Goal: Task Accomplishment & Management: Manage account settings

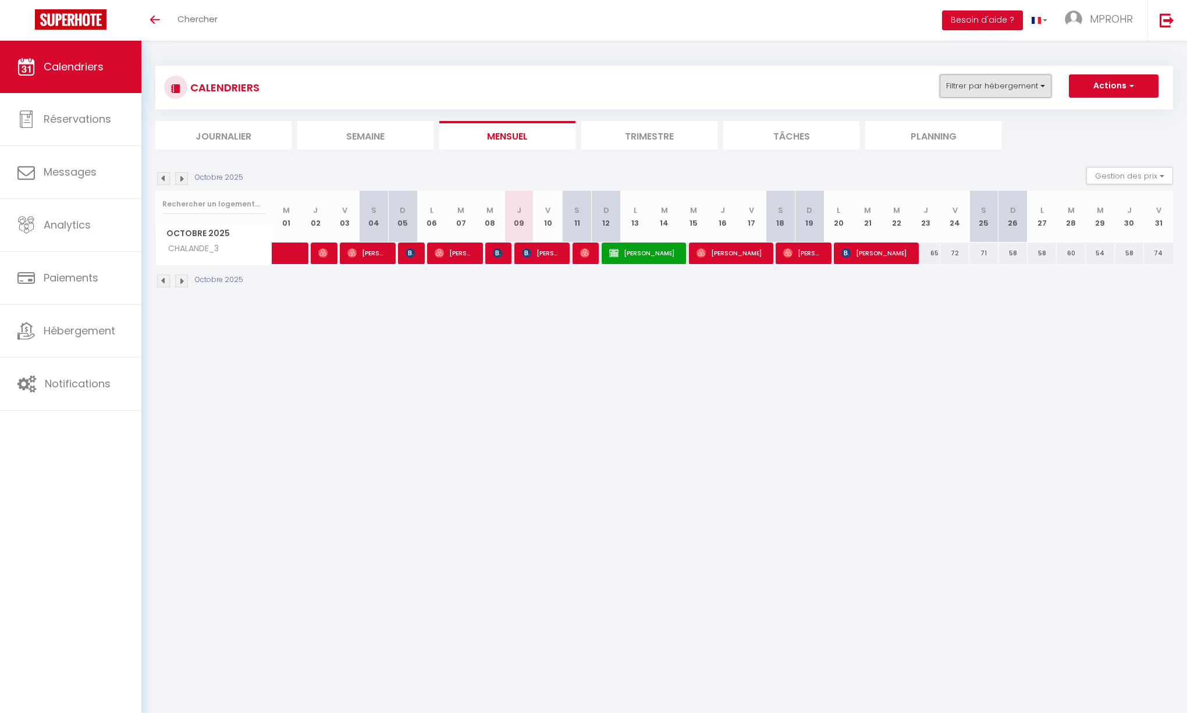
click at [1020, 86] on button "Filtrer par hébergement" at bounding box center [996, 85] width 112 height 23
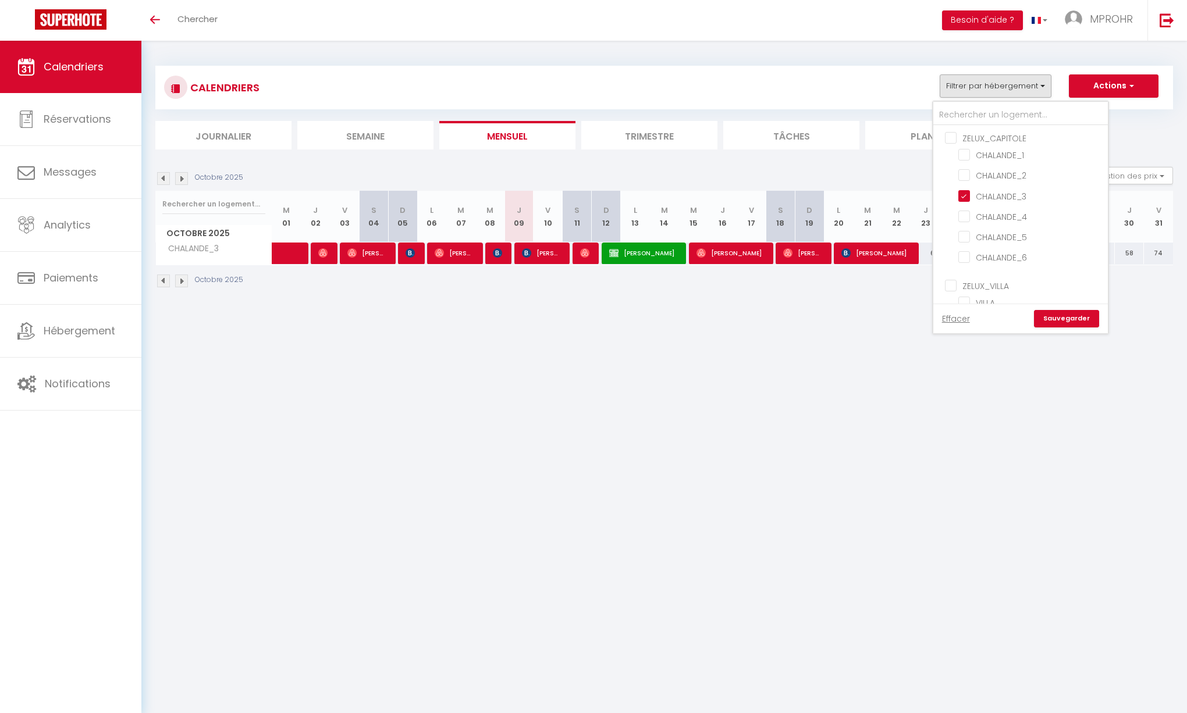
click at [954, 137] on input "ZELUX_CAPITOLE" at bounding box center [1032, 138] width 175 height 12
checkbox input "true"
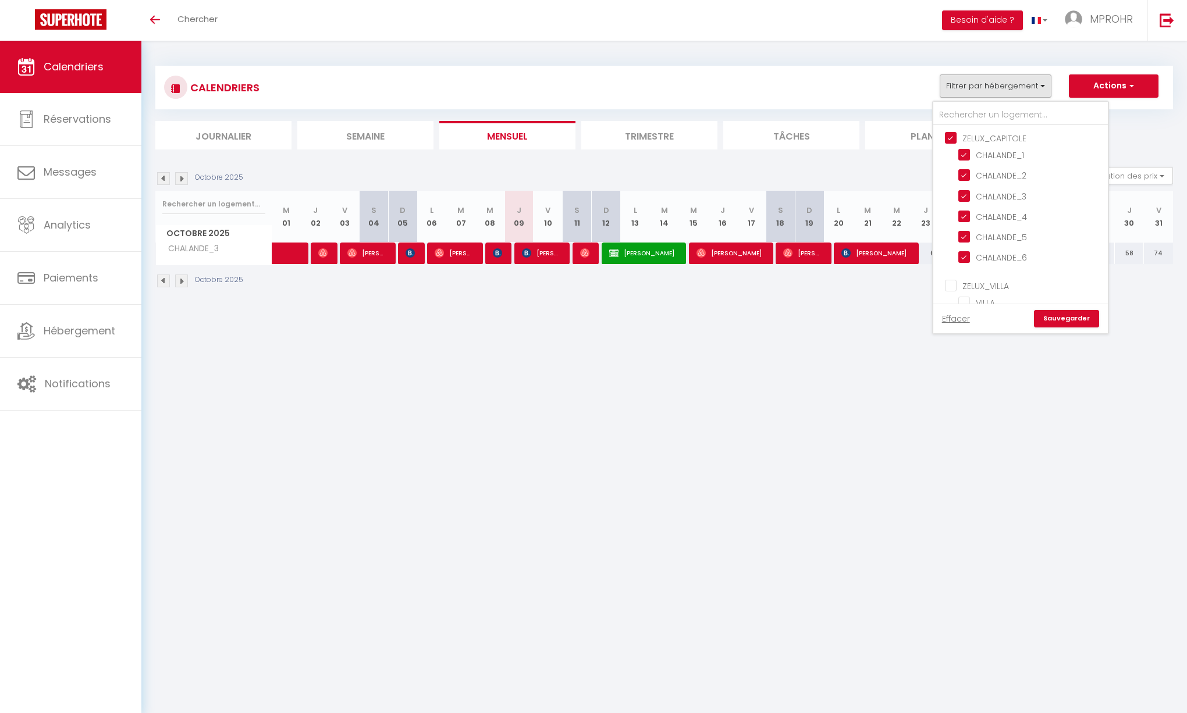
checkbox input "true"
checkbox input "false"
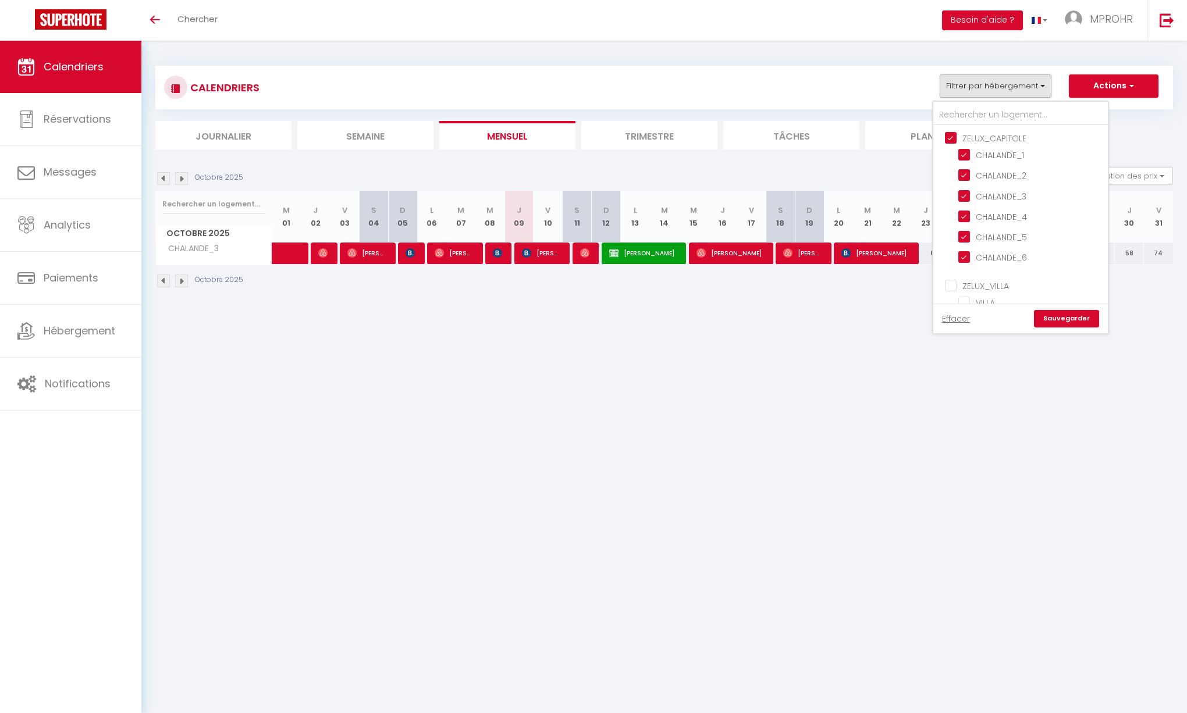
checkbox input "false"
click at [954, 137] on input "ZELUX_CAPITOLE" at bounding box center [1032, 138] width 175 height 12
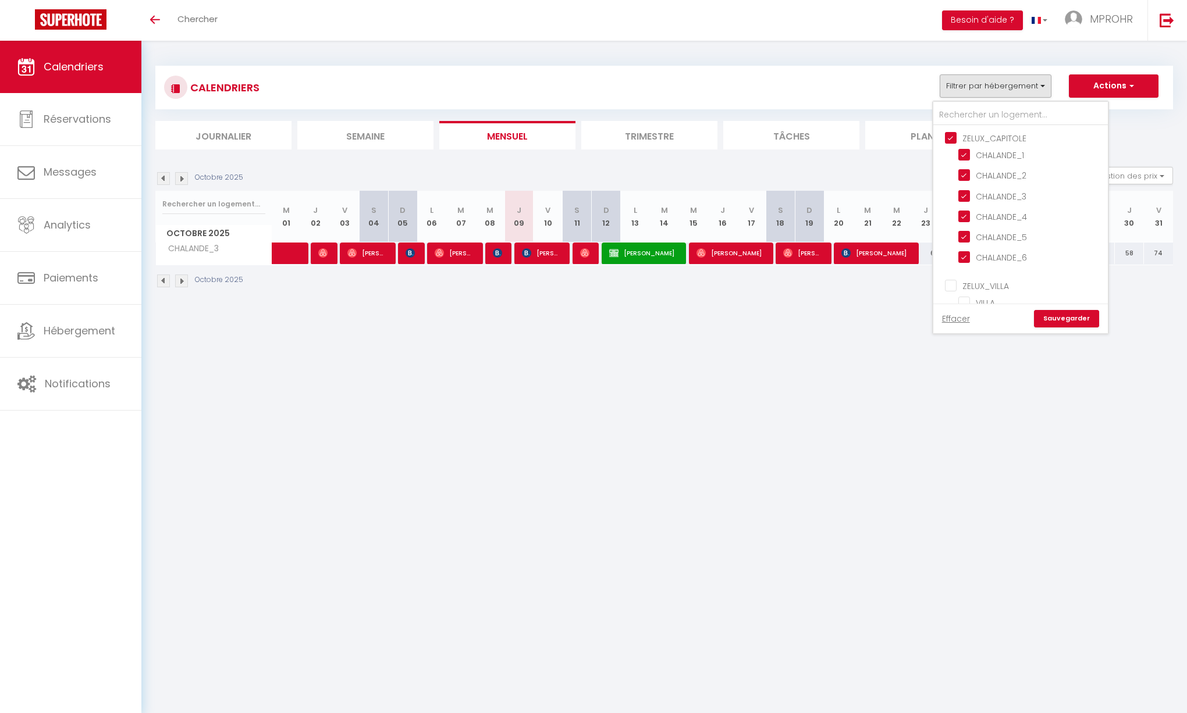
checkbox input "false"
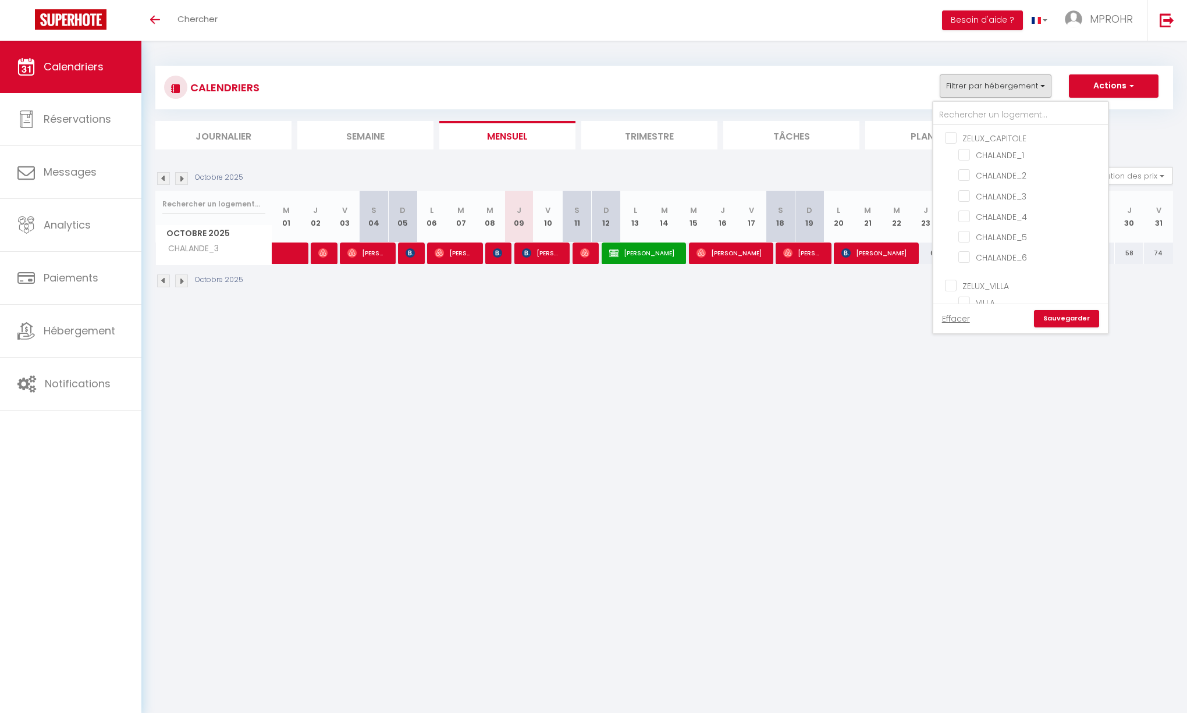
checkbox input "false"
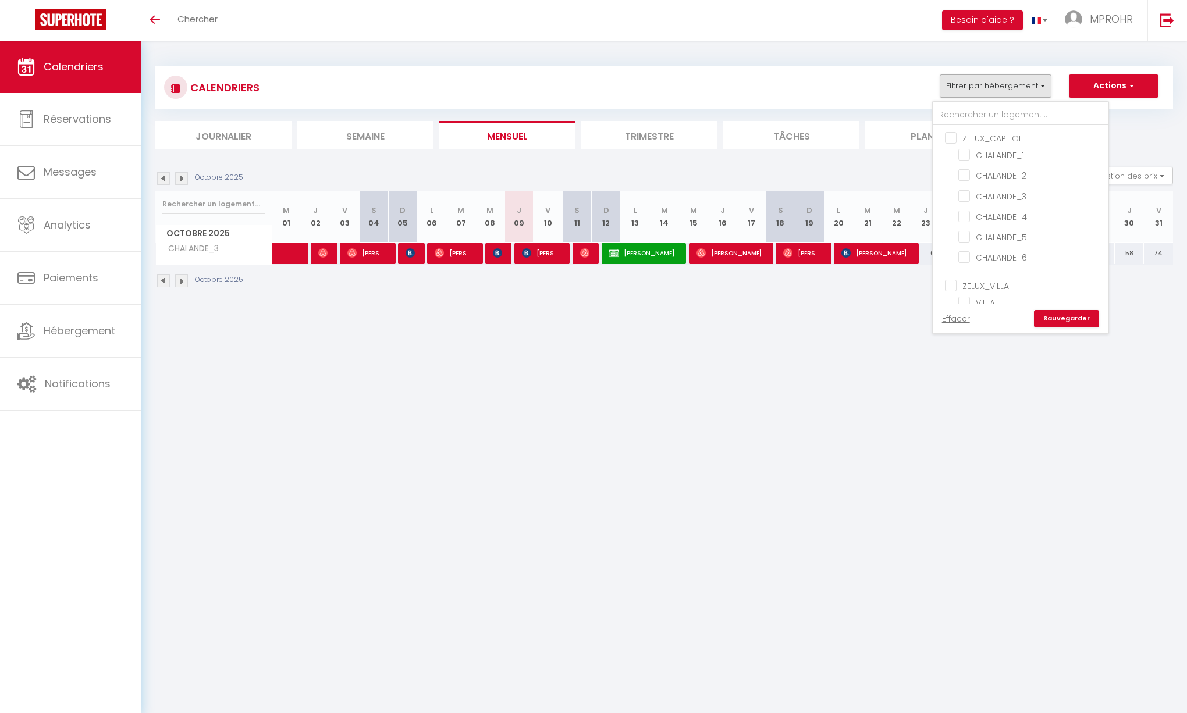
checkbox input "false"
click at [968, 291] on input "GINESTAS" at bounding box center [1030, 297] width 145 height 12
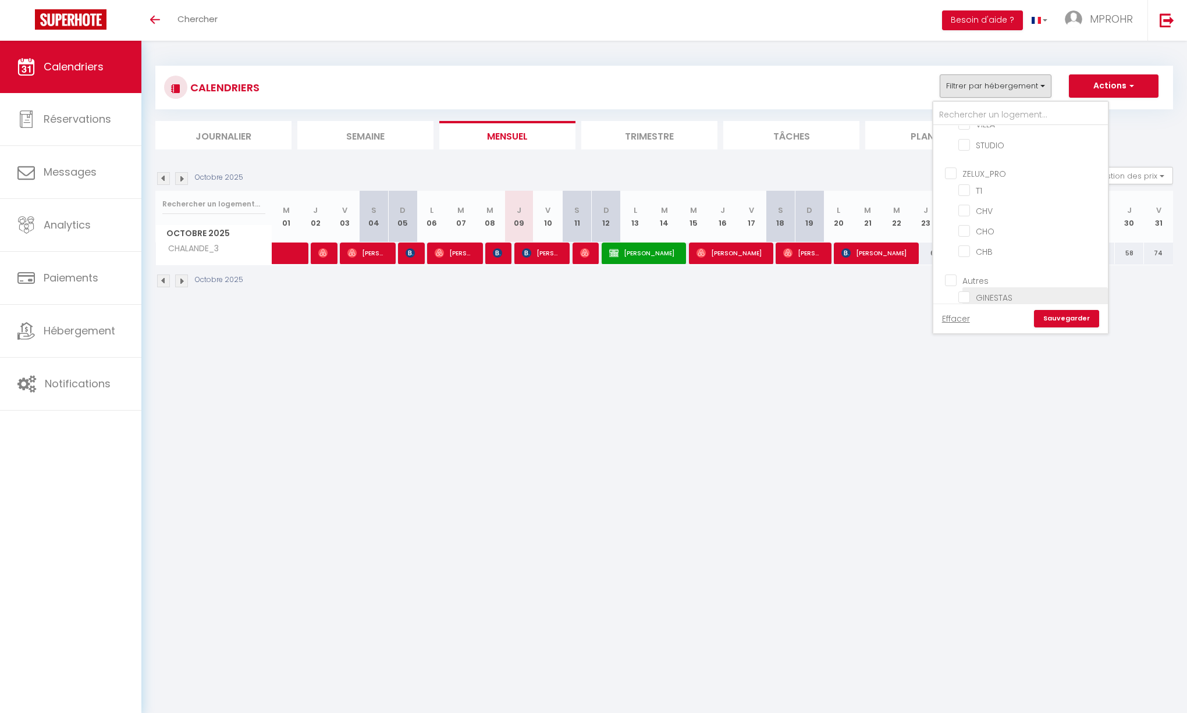
checkbox input "true"
checkbox input "false"
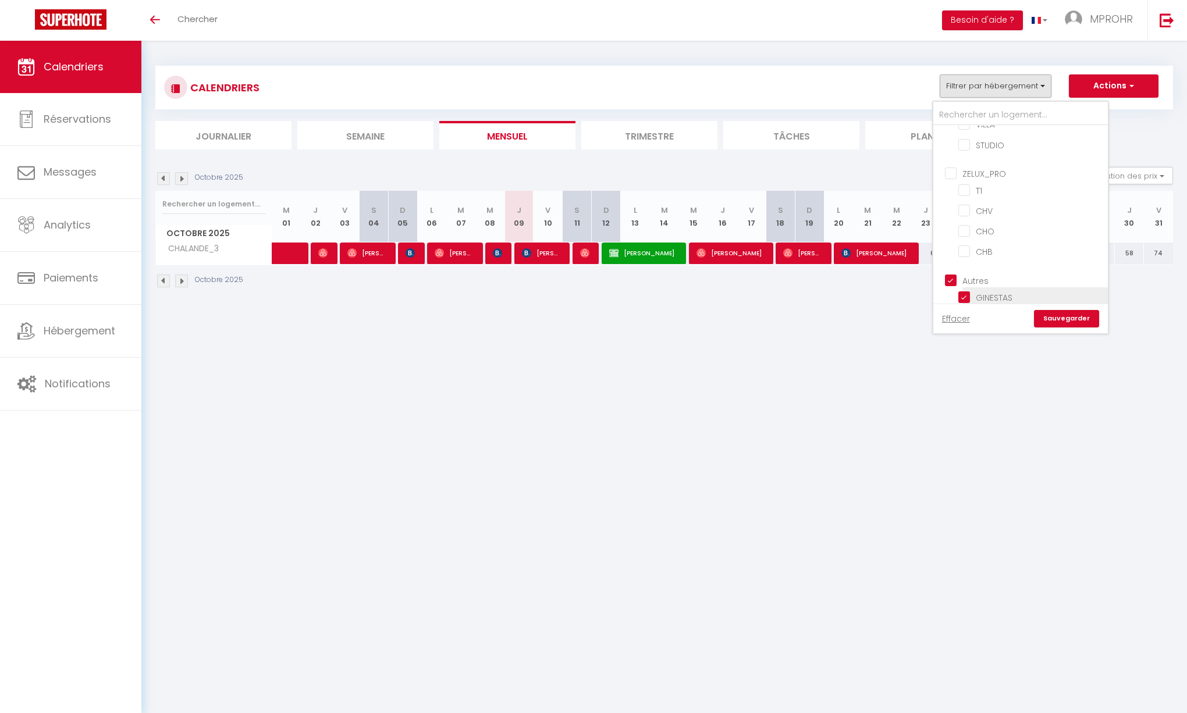
checkbox input "false"
checkbox input "true"
click at [1071, 317] on link "Sauvegarder" at bounding box center [1066, 318] width 65 height 17
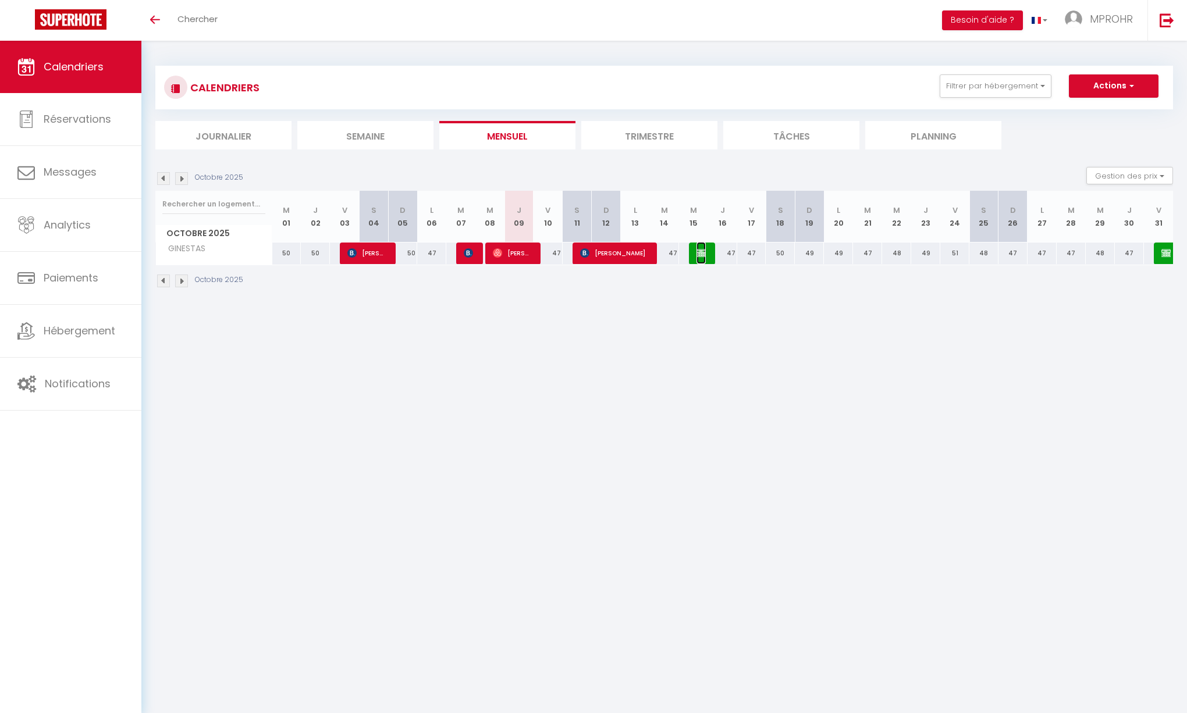
click at [705, 254] on img at bounding box center [701, 252] width 9 height 9
select select "OK"
select select "KO"
select select "0"
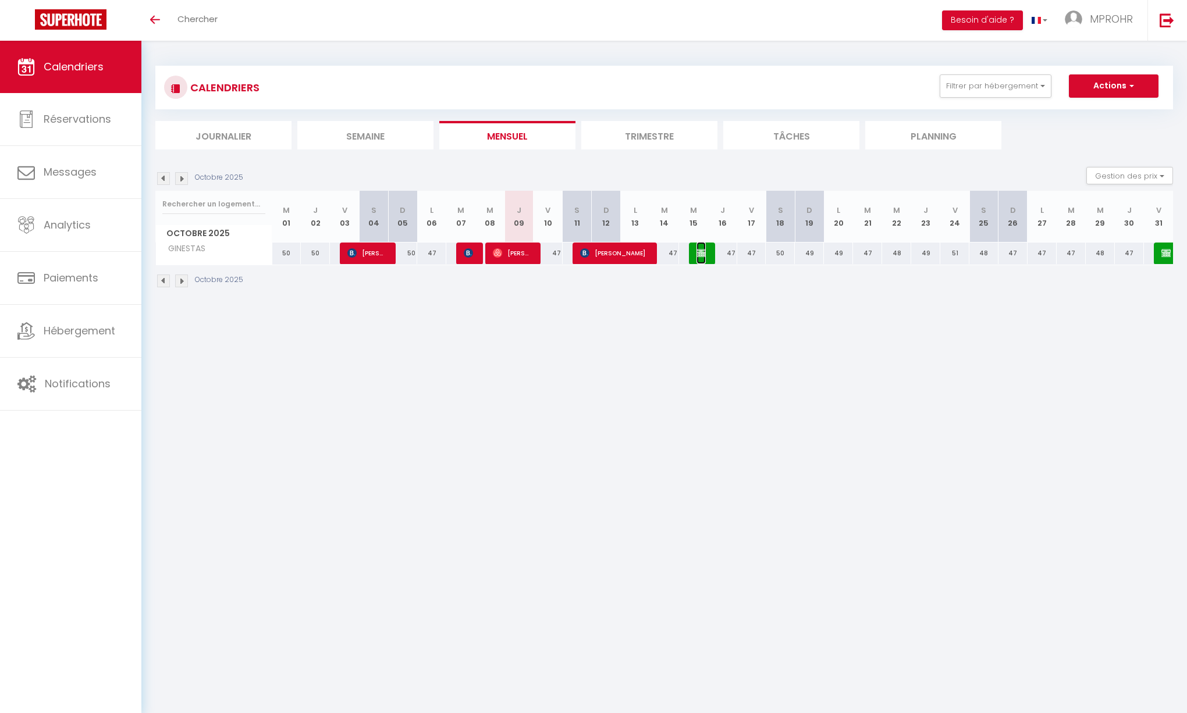
select select "1"
select select
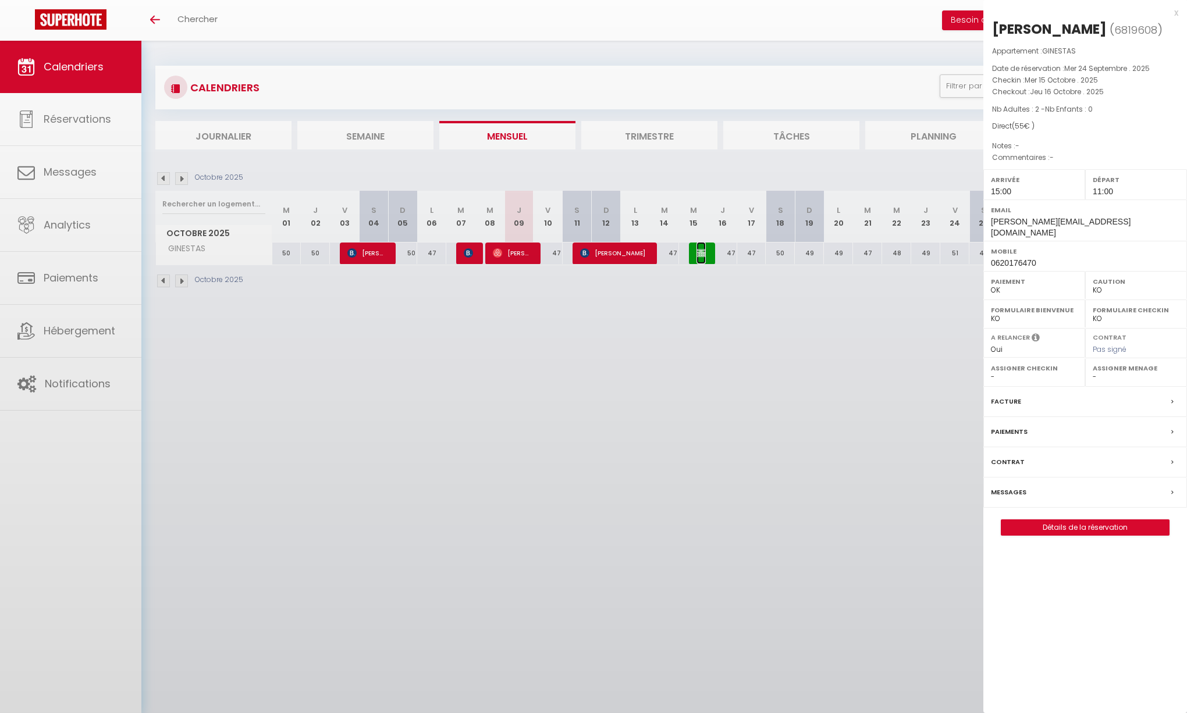
select select "51000"
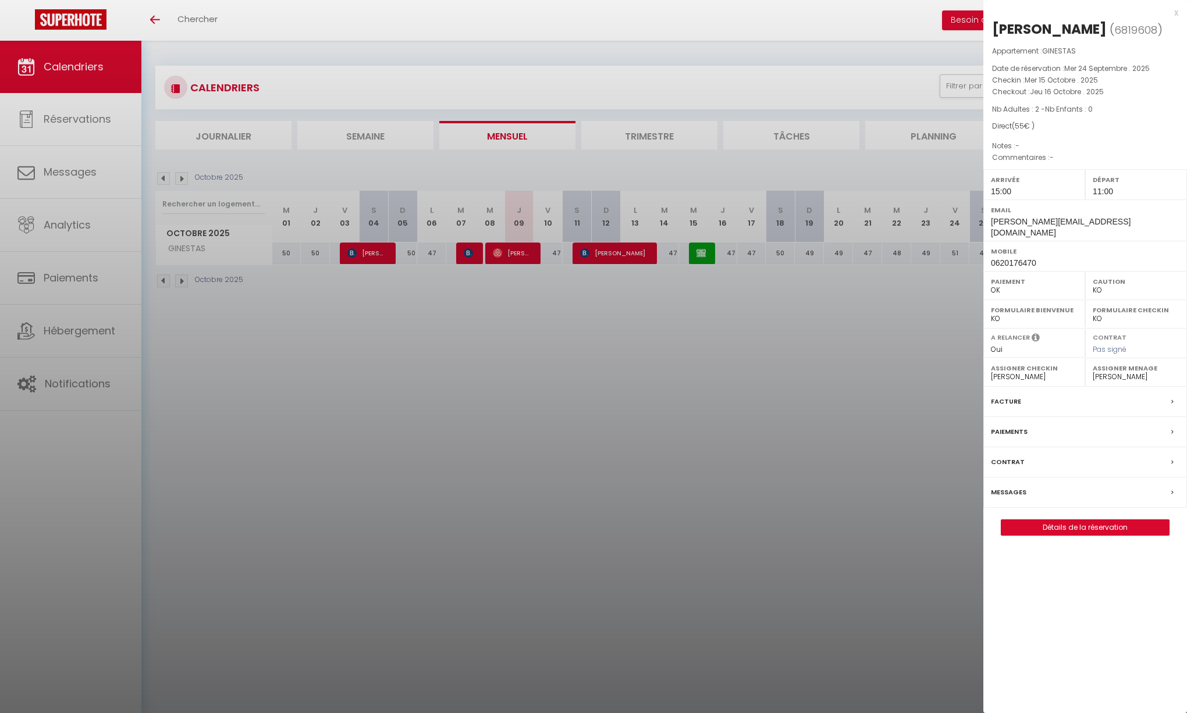
click at [740, 319] on div at bounding box center [593, 356] width 1187 height 713
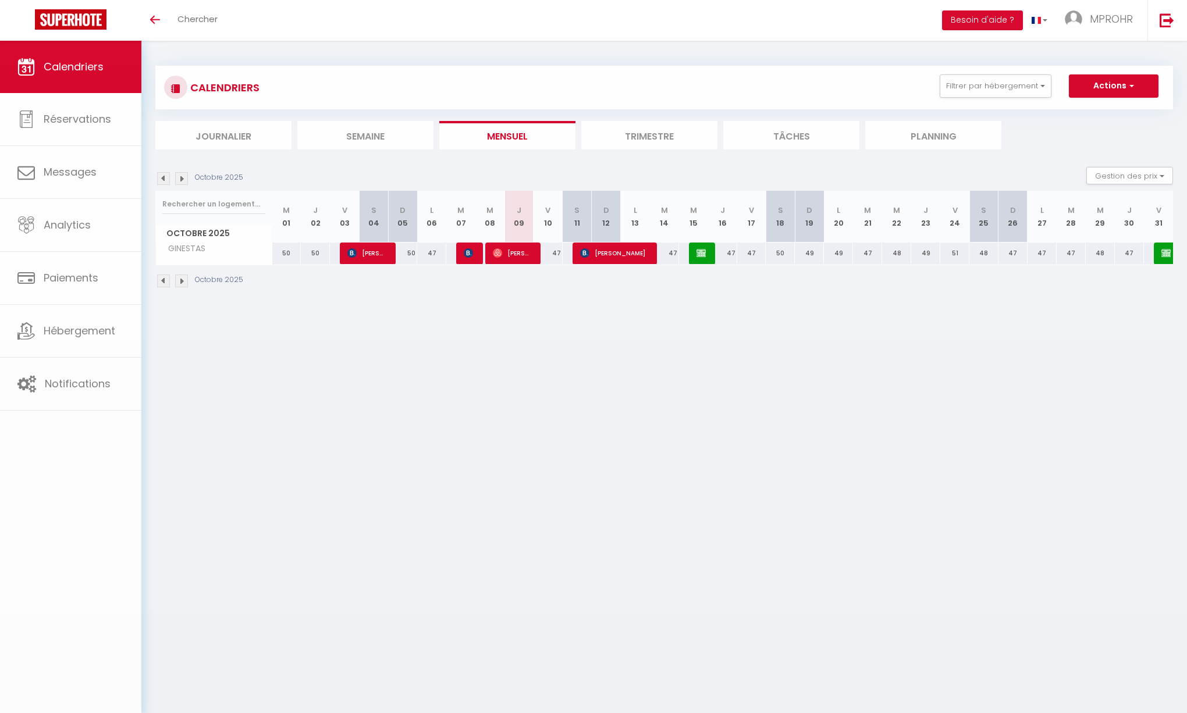
click at [703, 250] on body "🟢 Des questions ou besoin d'assistance pour la migration AirBnB? Prenez rdv >>>…" at bounding box center [593, 397] width 1187 height 713
click at [703, 249] on img at bounding box center [701, 252] width 9 height 9
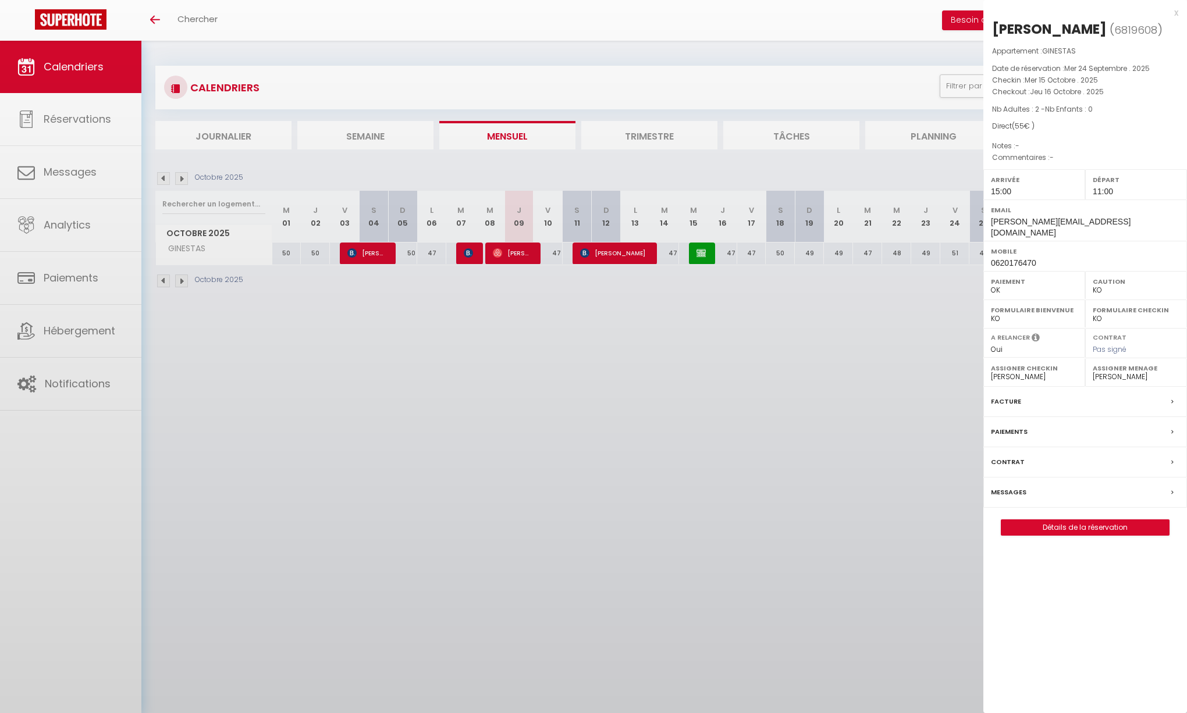
click at [703, 249] on div at bounding box center [593, 356] width 1187 height 713
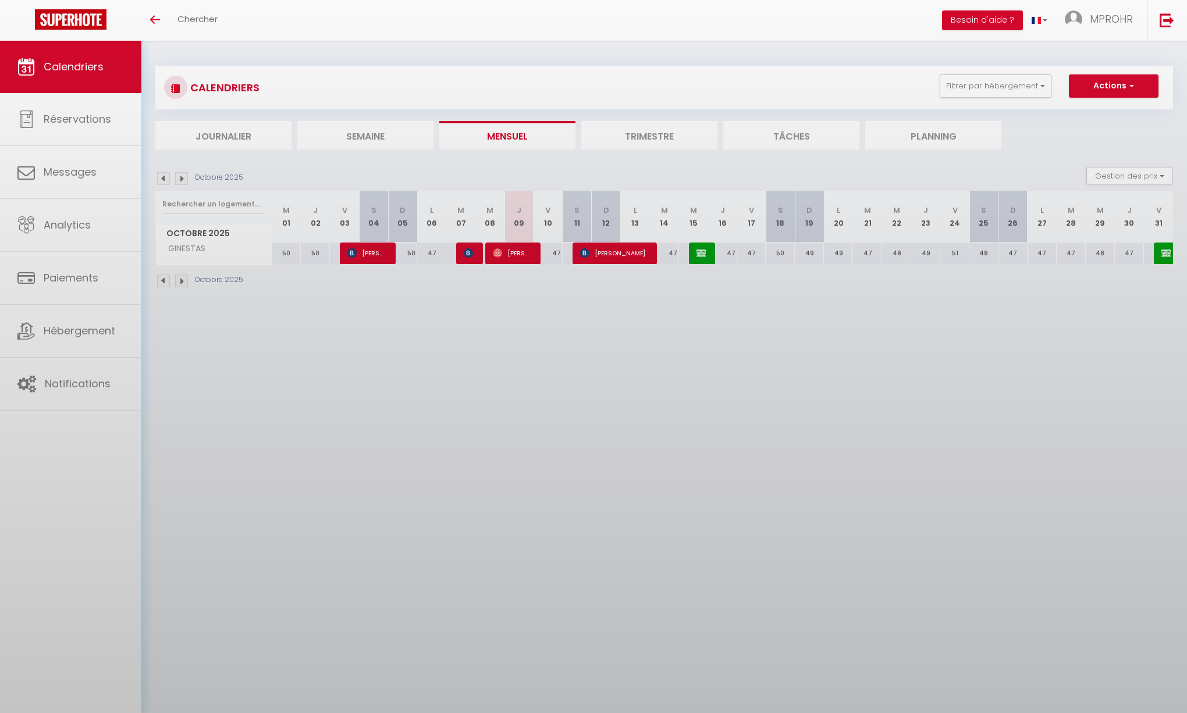
click at [703, 249] on div at bounding box center [593, 356] width 1187 height 713
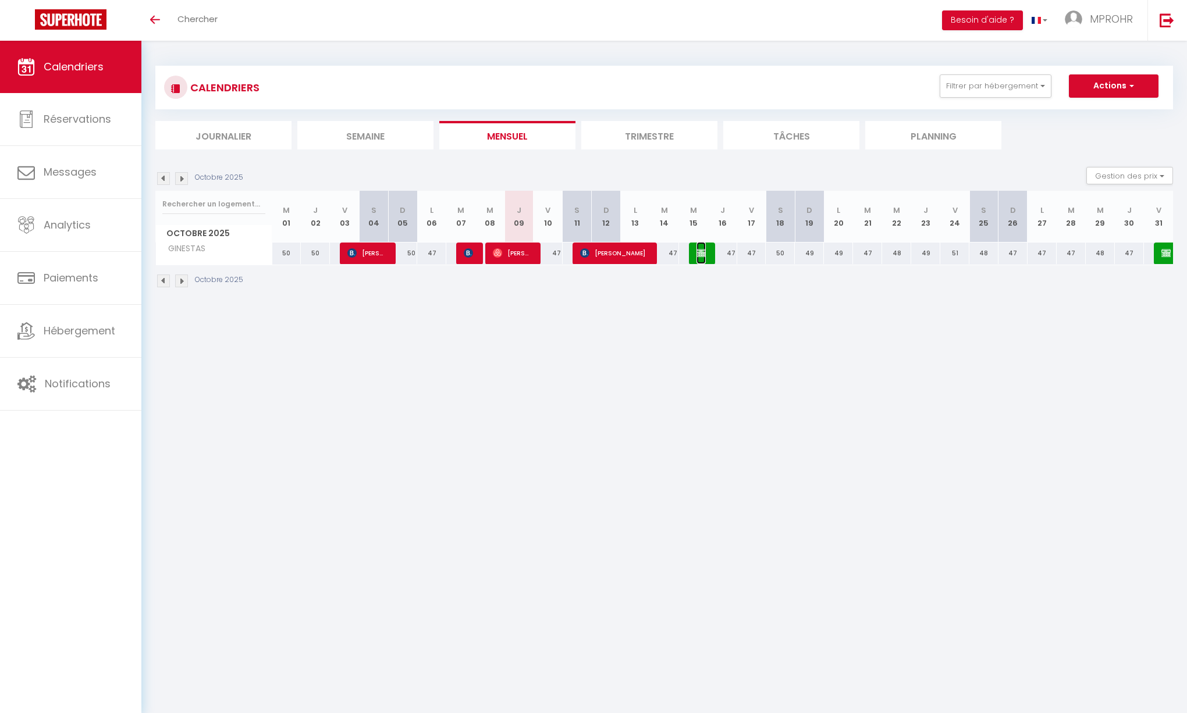
click at [701, 252] on img at bounding box center [701, 252] width 9 height 9
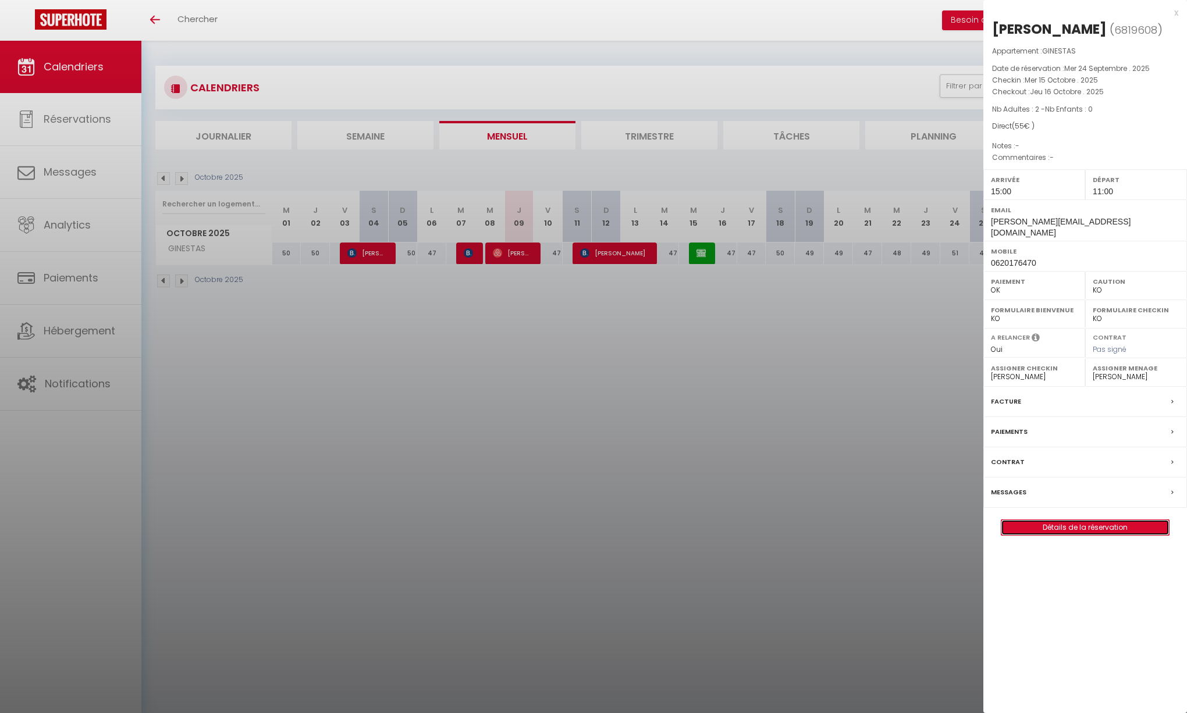
click at [1061, 534] on link "Détails de la réservation" at bounding box center [1085, 527] width 168 height 15
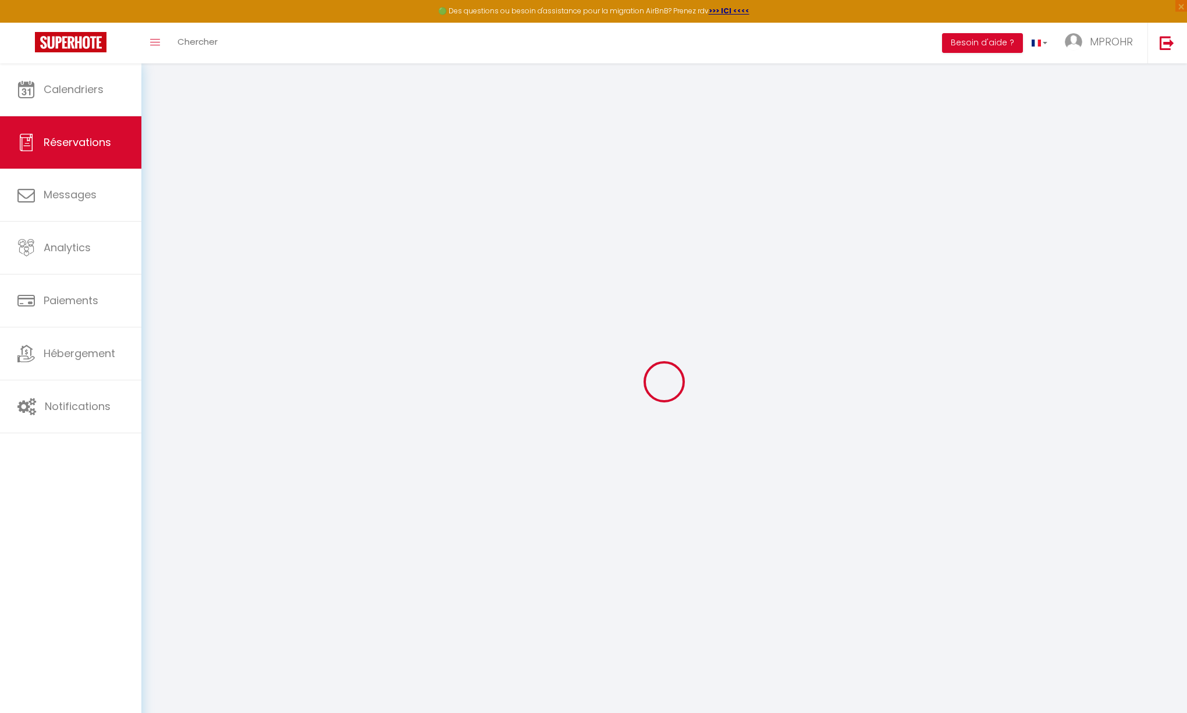
select select
checkbox input "true"
select select
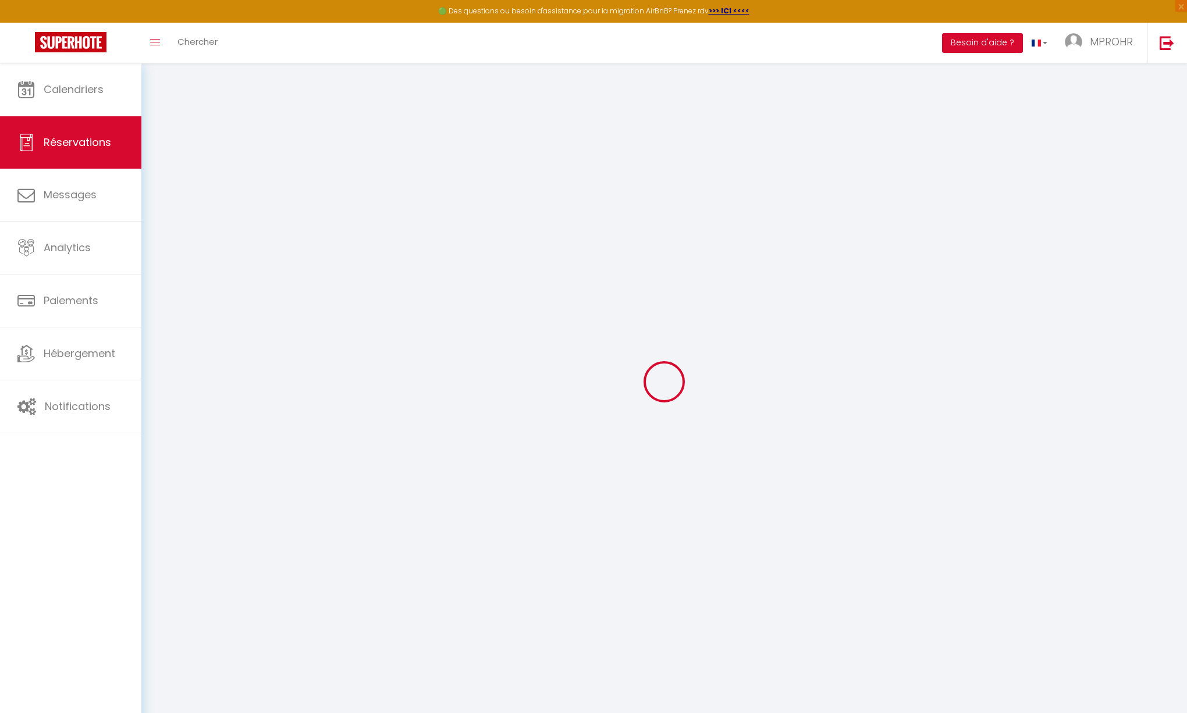
checkbox input "true"
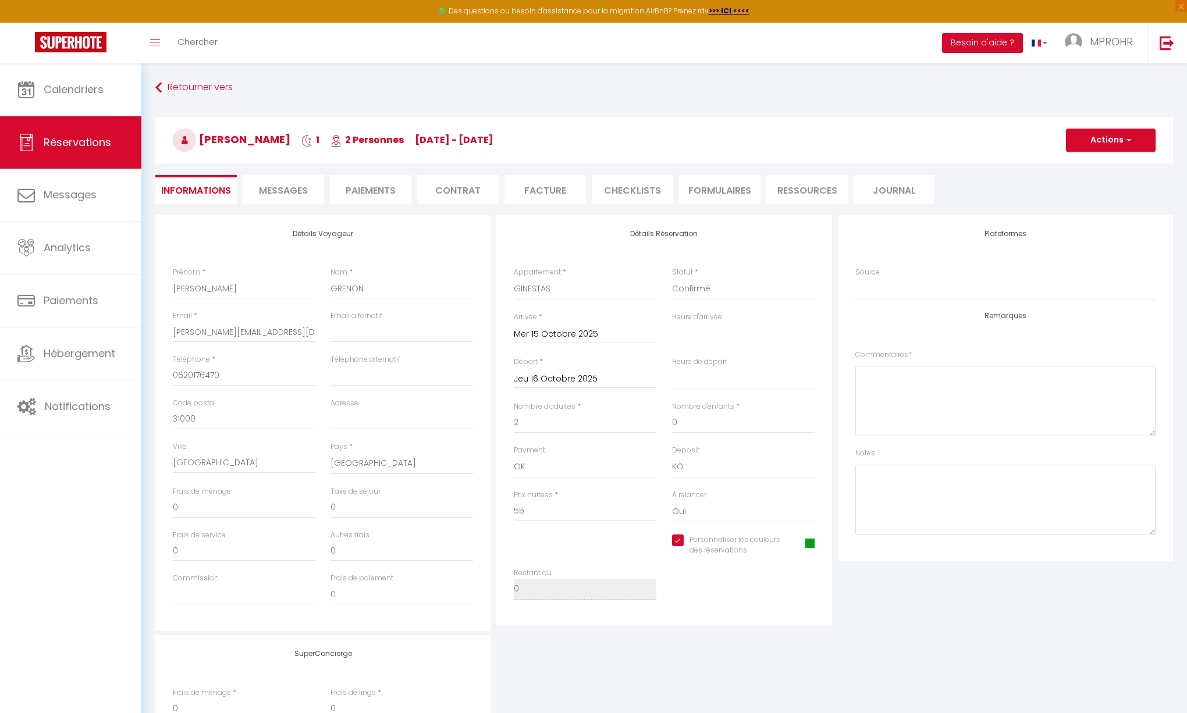
select select
checkbox input "true"
select select "15:00"
select select "11:00"
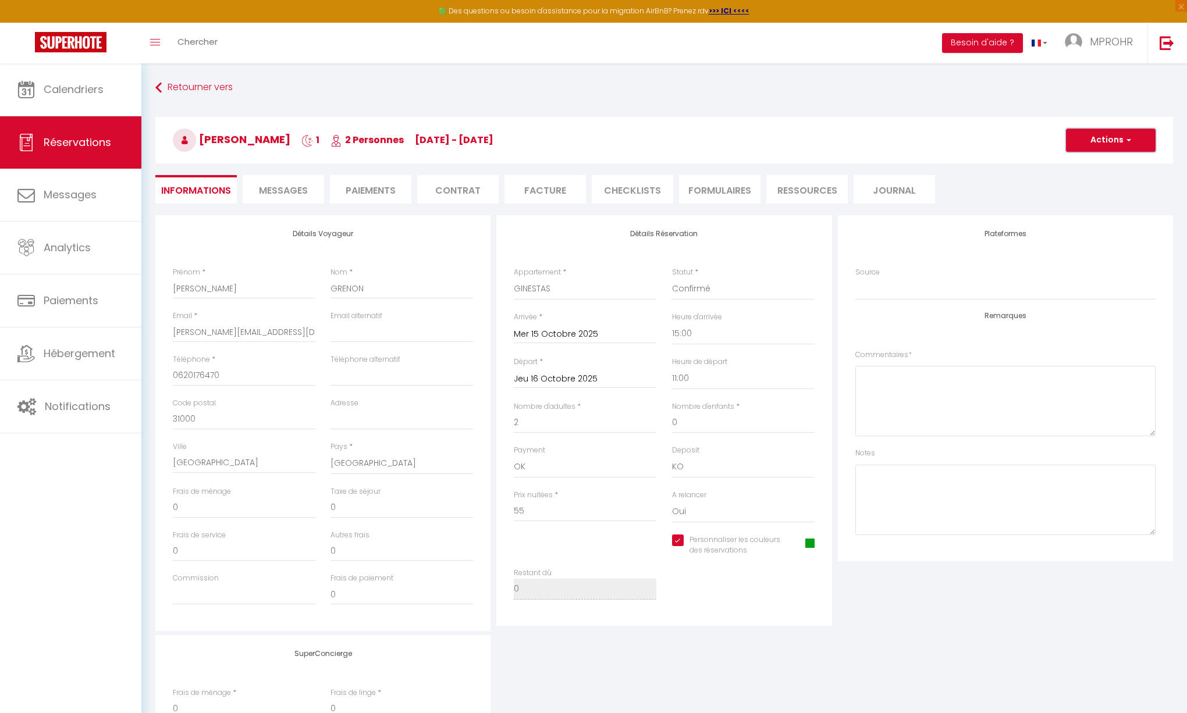
click at [1100, 139] on button "Actions" at bounding box center [1111, 140] width 90 height 23
click at [1089, 181] on link "Dupliquer" at bounding box center [1099, 180] width 92 height 15
select select
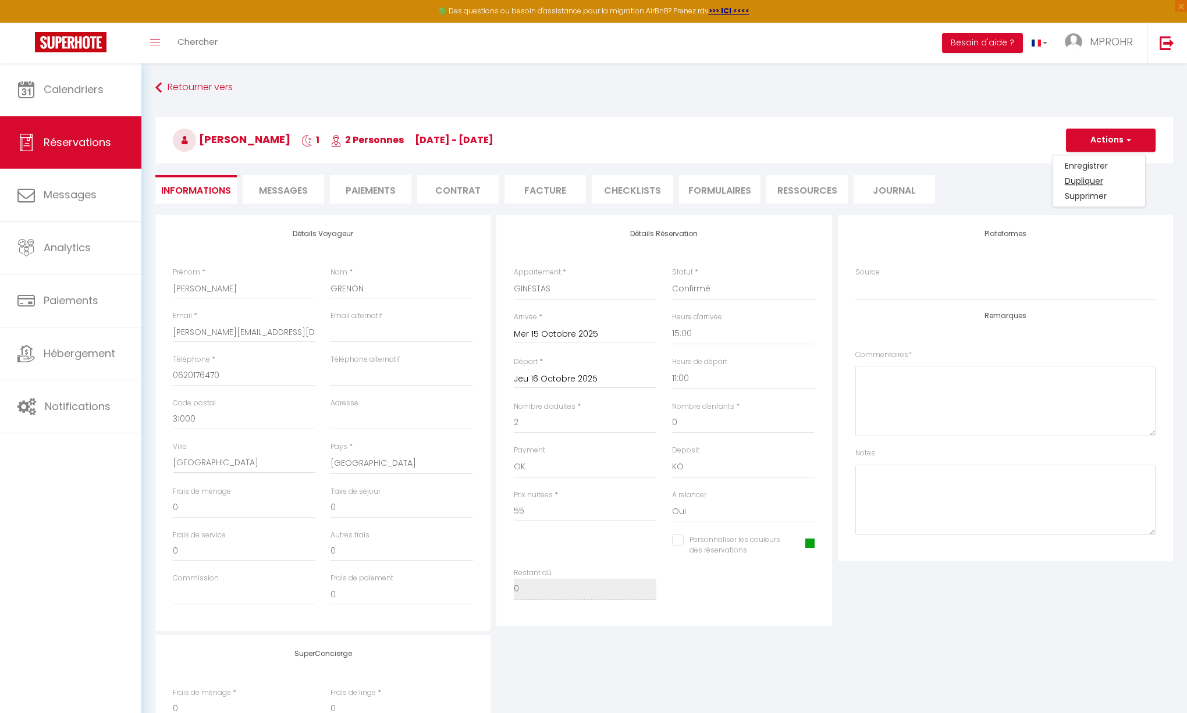
select select
checkbox input "false"
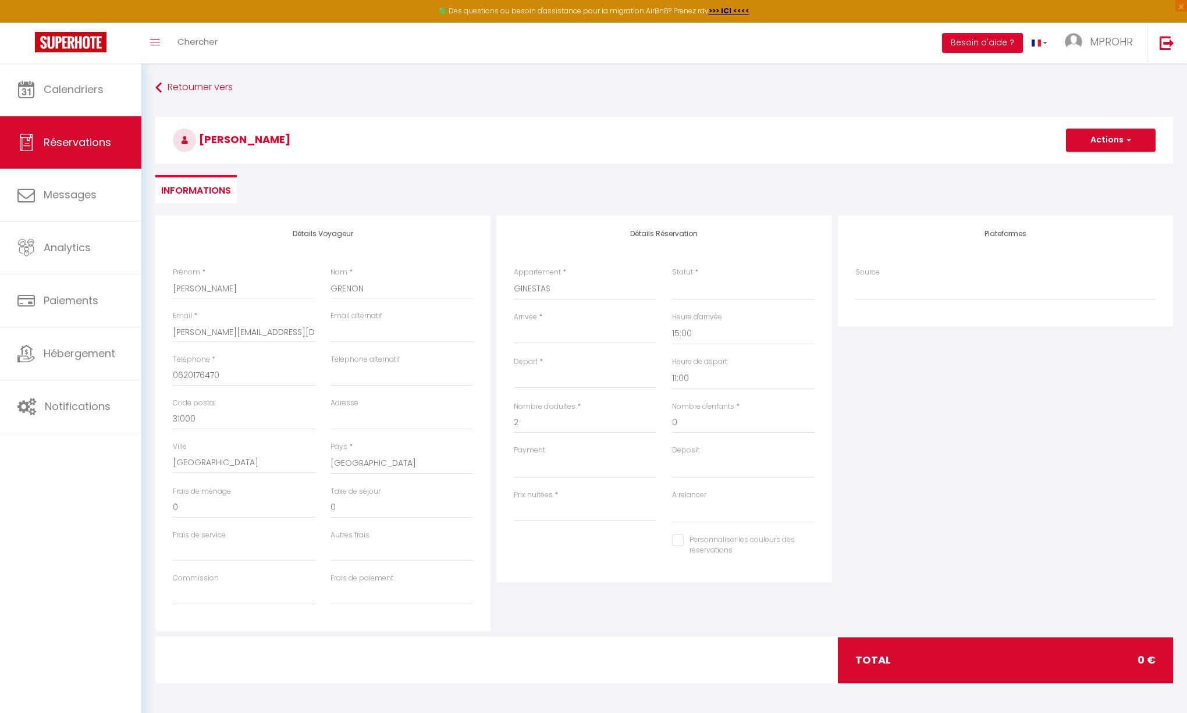
click at [558, 337] on input "Arrivée" at bounding box center [585, 334] width 143 height 15
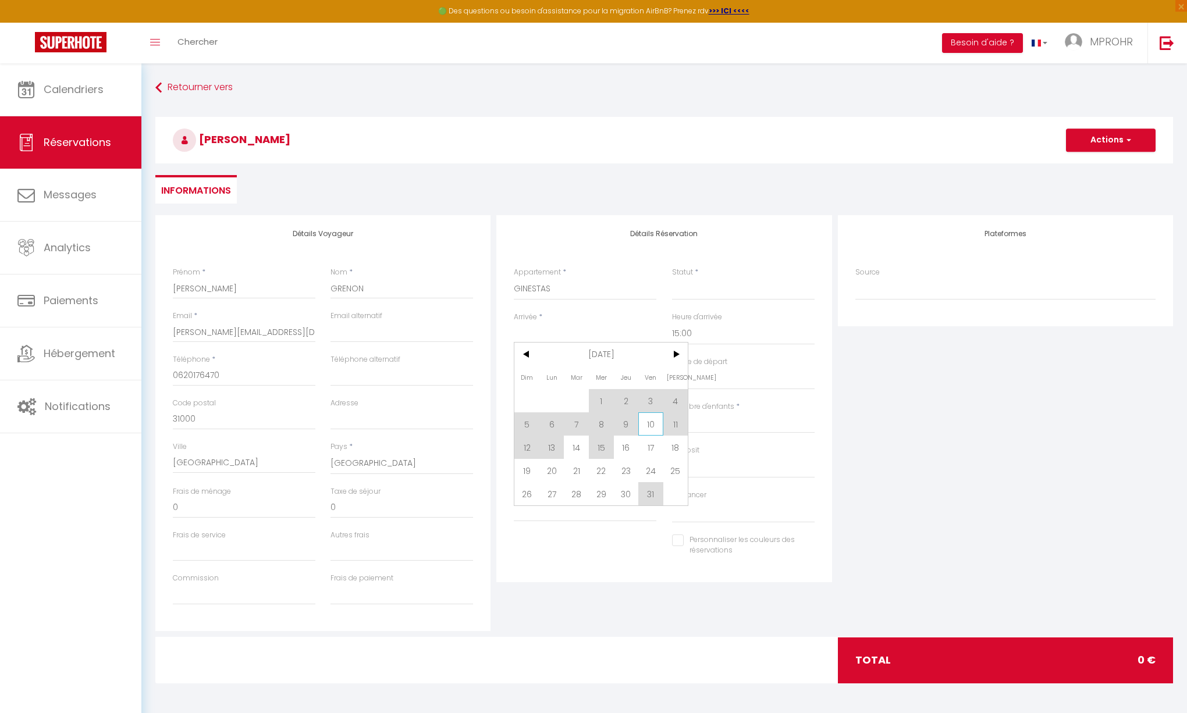
click at [645, 421] on span "10" at bounding box center [650, 424] width 25 height 23
select select
type input "Ven 10 Octobre 2025"
type input "Sam 11 Octobre 2025"
select select
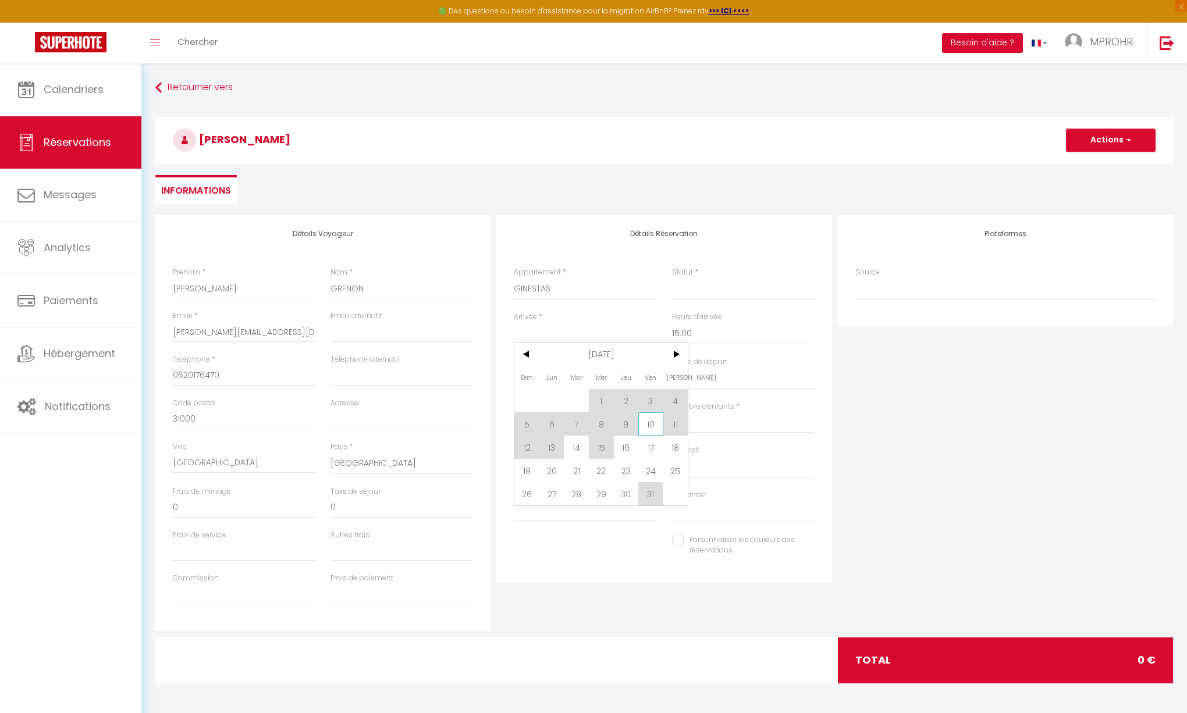
select select
checkbox input "false"
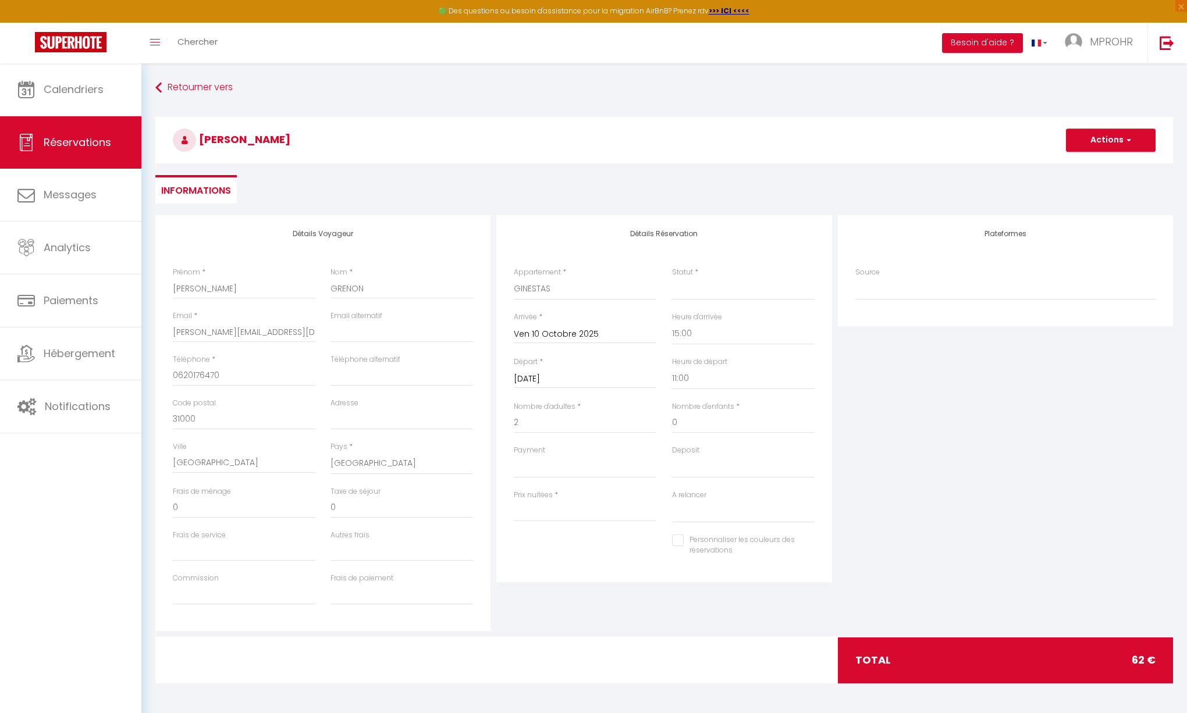
type input "15"
select select
type input "47"
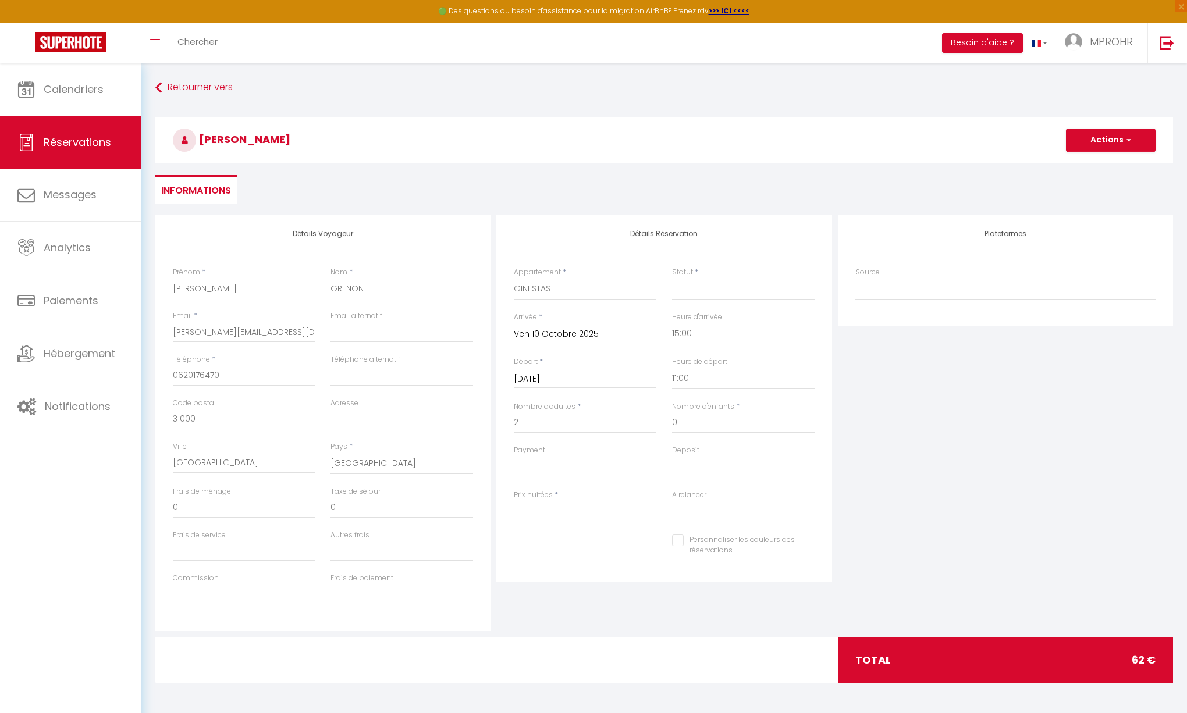
select select
checkbox input "false"
click at [617, 378] on input "Sam 11 Octobre 2025" at bounding box center [585, 379] width 143 height 15
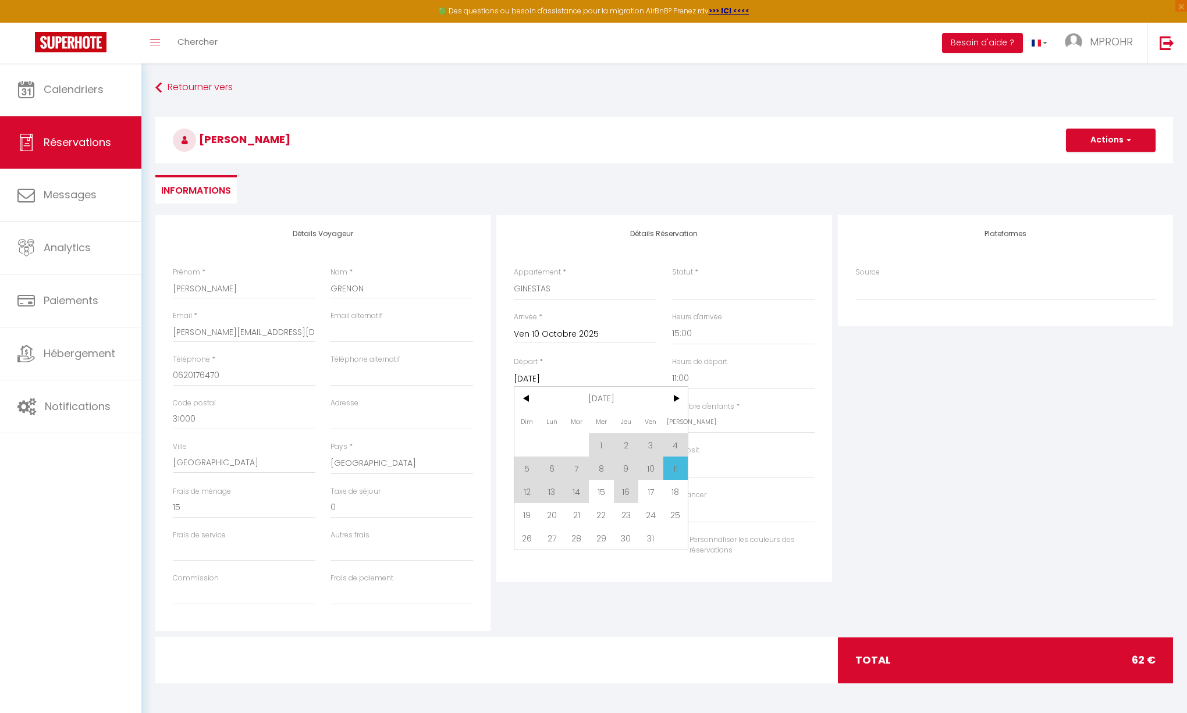
click at [678, 467] on span "11" at bounding box center [675, 468] width 25 height 23
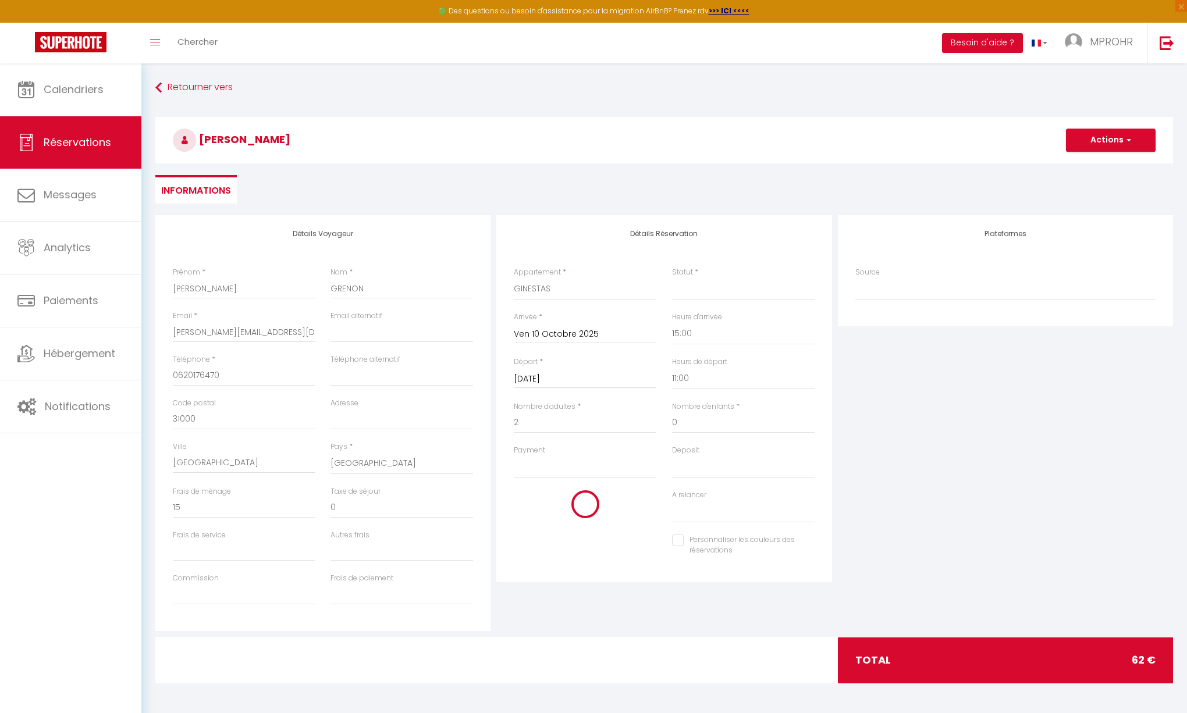
select select
checkbox input "false"
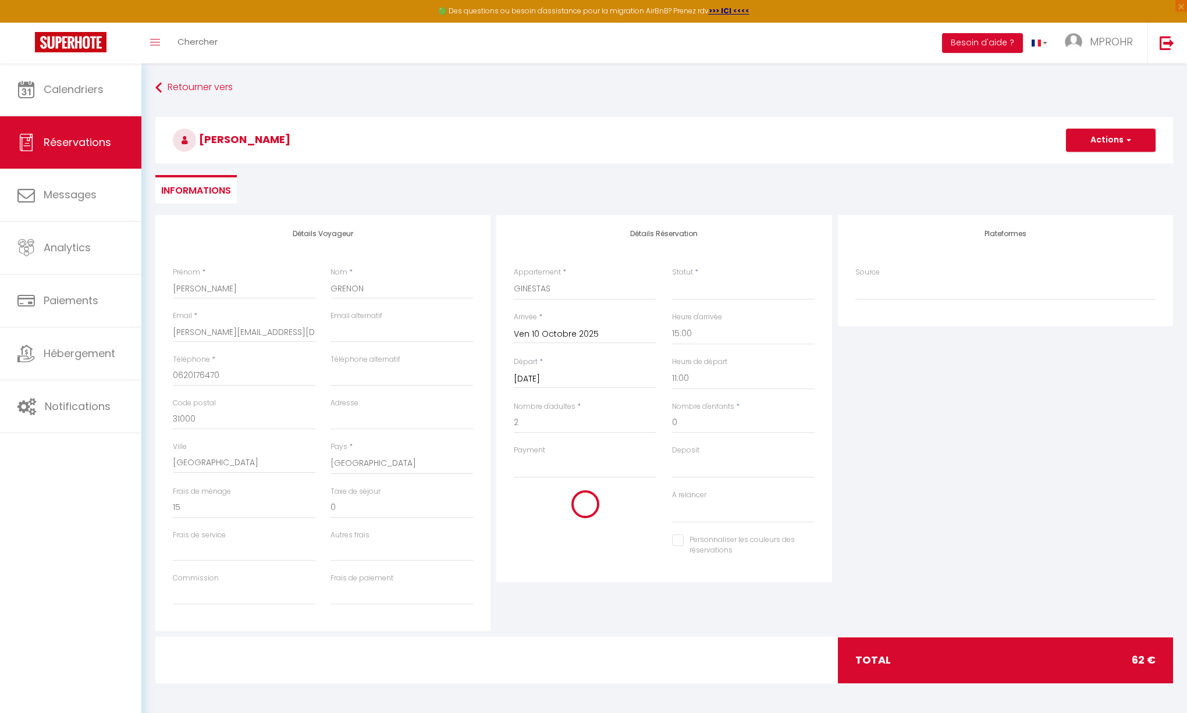
select select
checkbox input "false"
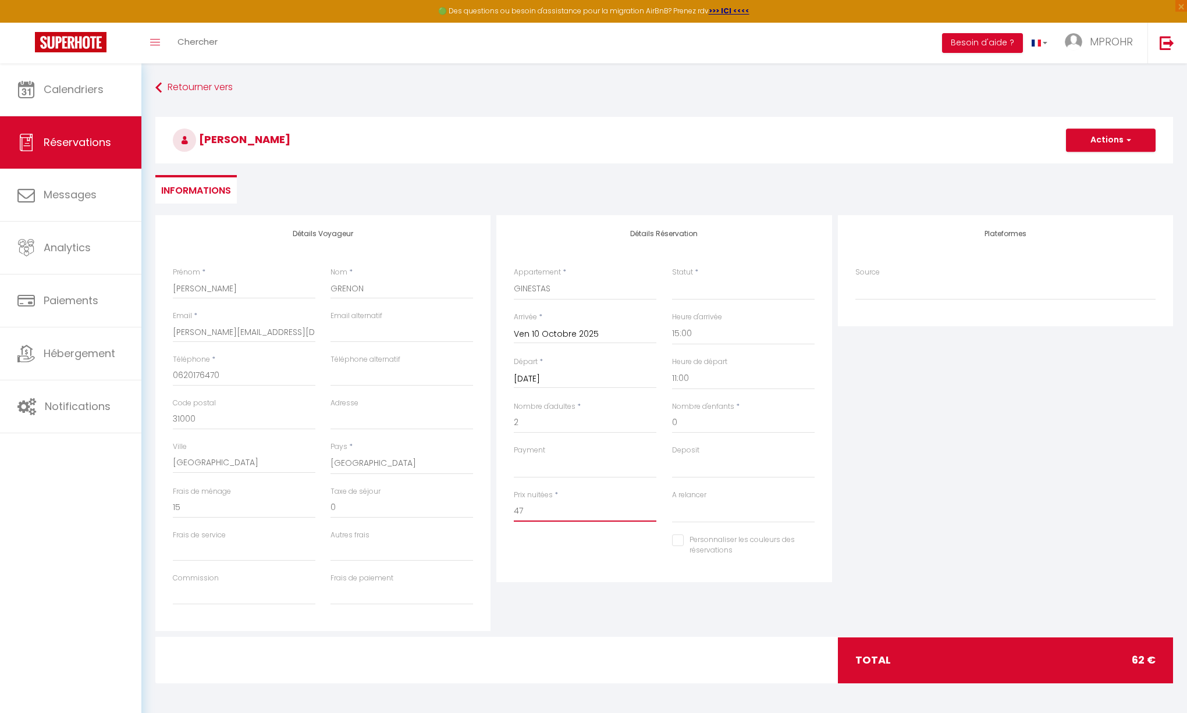
drag, startPoint x: 546, startPoint y: 509, endPoint x: 494, endPoint y: 511, distance: 52.4
click at [494, 511] on div "Détails Réservation Appartement * VILLA STUDIO T1 CHV CHO CHB CHALANDE_1 CHALAN…" at bounding box center [663, 423] width 341 height 416
type input "55"
type input "0"
select select
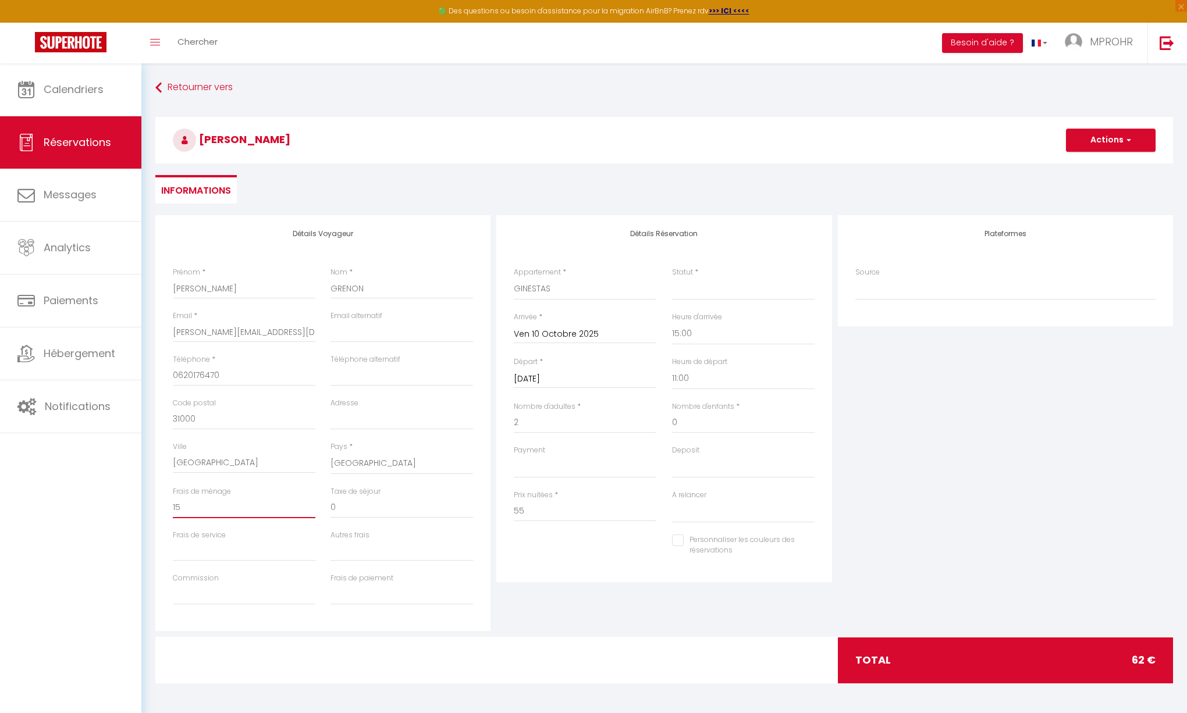
select select
checkbox input "false"
drag, startPoint x: 192, startPoint y: 504, endPoint x: 162, endPoint y: 509, distance: 30.0
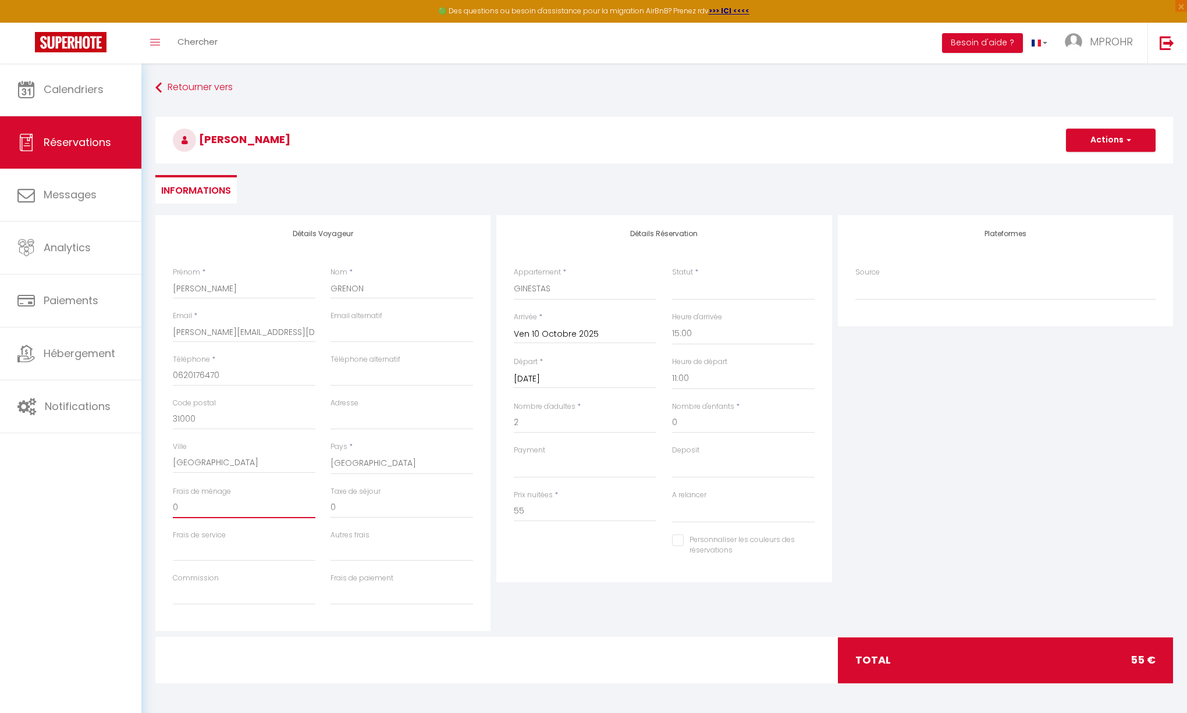
click at [162, 509] on div "Détails Voyageur Prénom * Emmanuel Nom * GRENON Email * e.grenon@orange.fr Emai…" at bounding box center [322, 423] width 335 height 416
select select
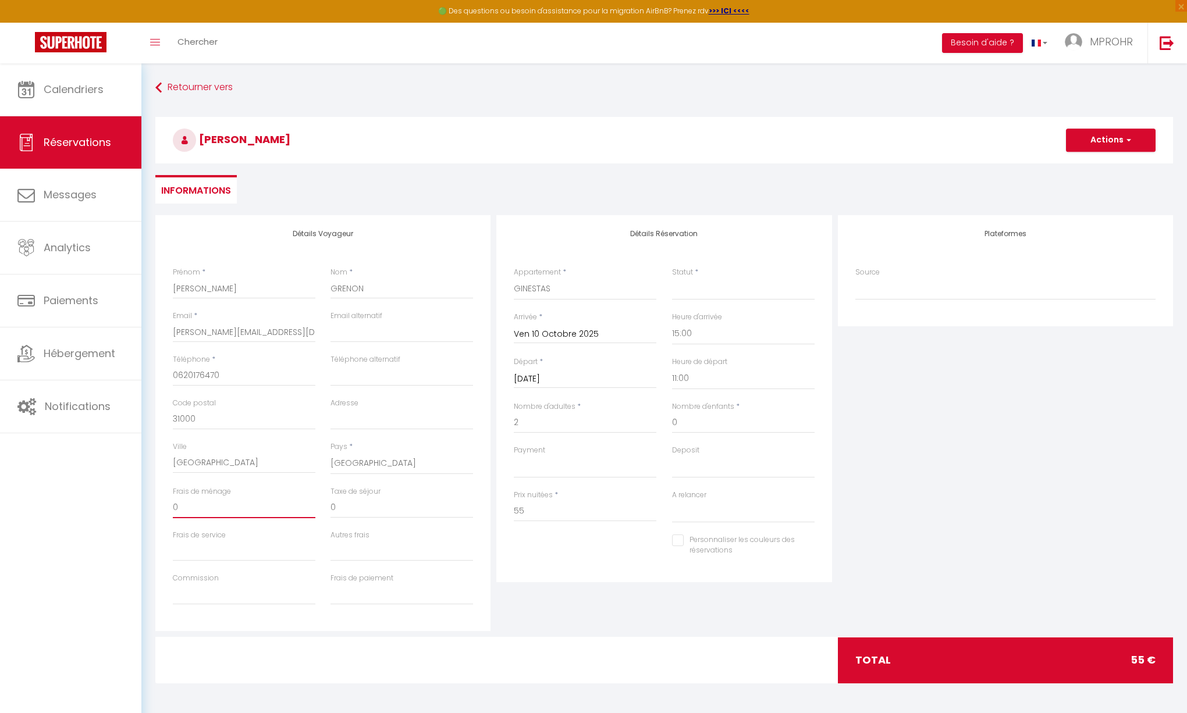
checkbox input "false"
click at [1099, 141] on button "Actions" at bounding box center [1111, 140] width 90 height 23
click at [1095, 165] on link "Enregistrer" at bounding box center [1099, 165] width 92 height 15
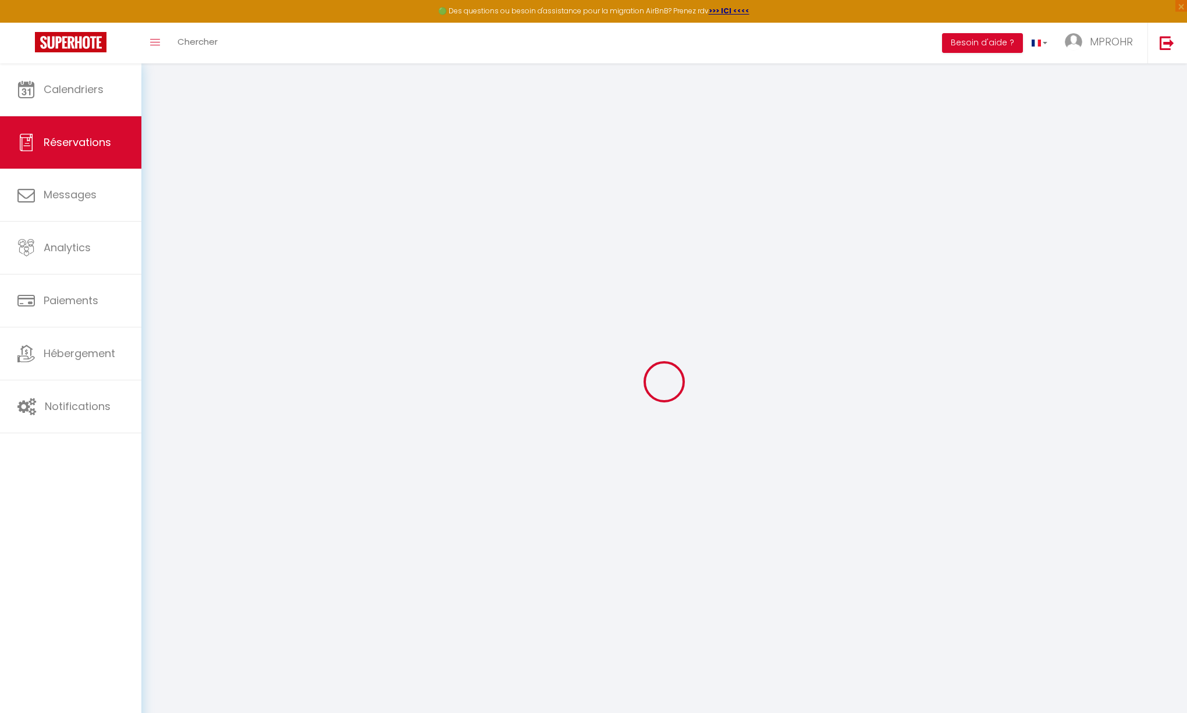
select select
checkbox input "false"
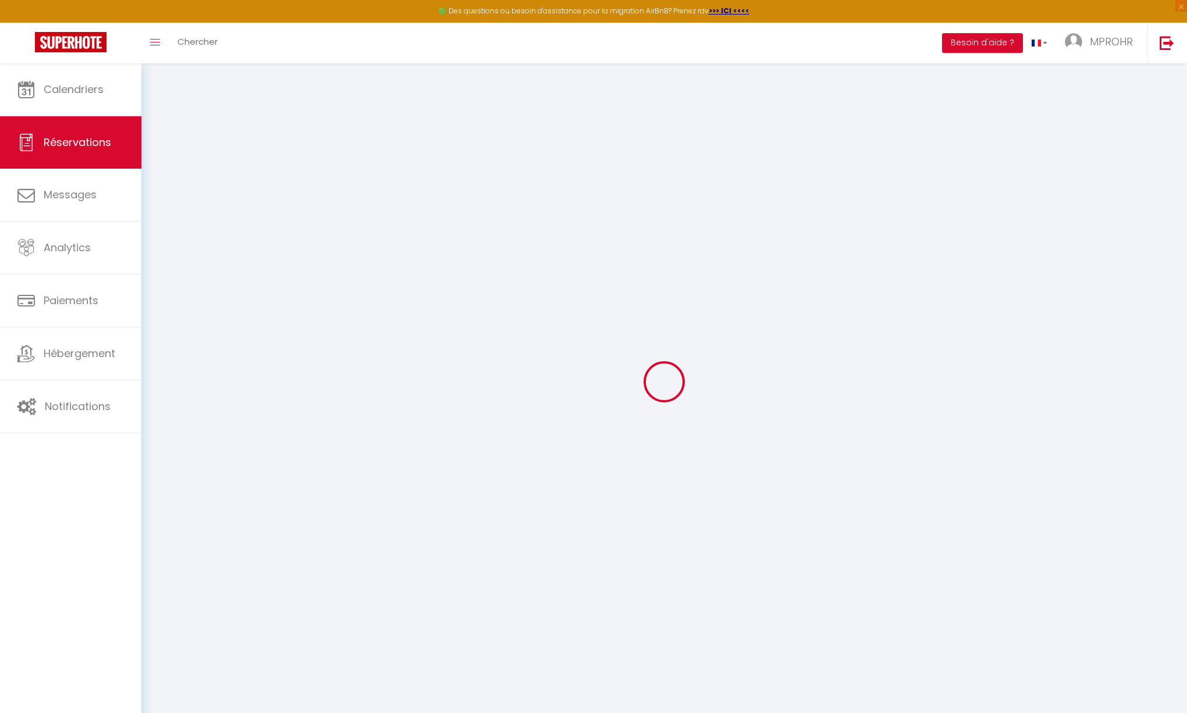
select select
checkbox input "false"
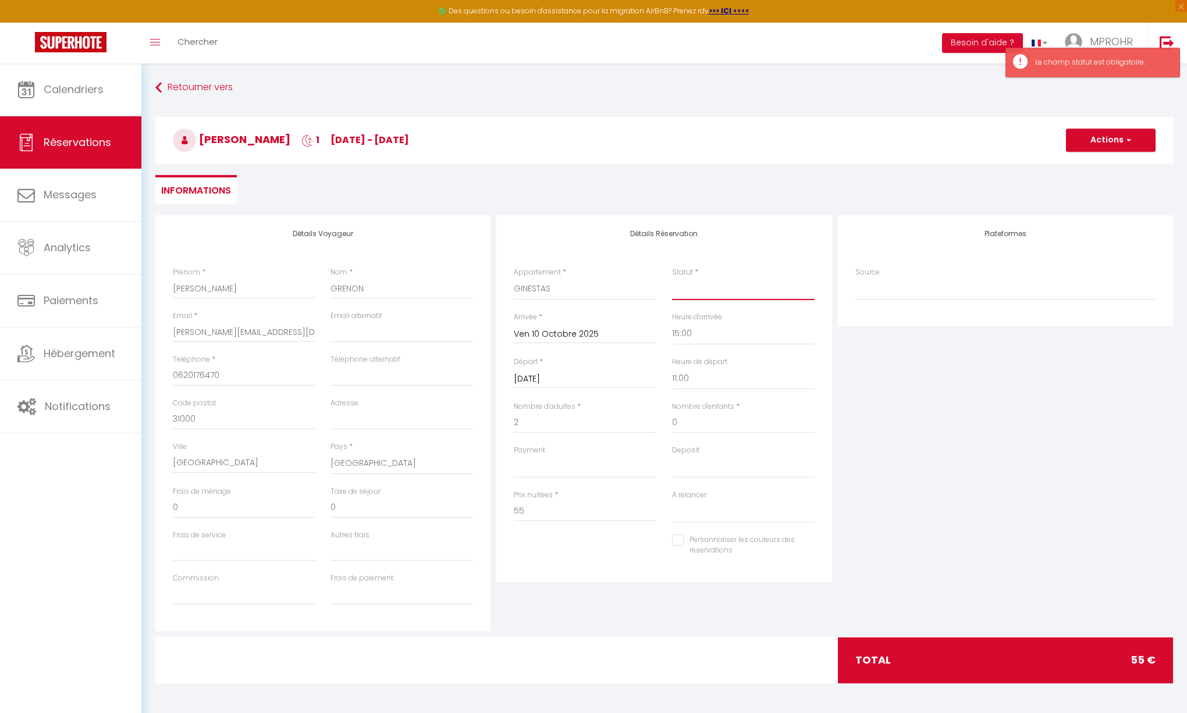
click at [720, 291] on select "Confirmé Non Confirmé Annulé Annulé par le voyageur No Show Request" at bounding box center [743, 289] width 143 height 22
select select "1"
click at [672, 278] on select "Confirmé Non Confirmé Annulé Annulé par le voyageur No Show Request" at bounding box center [743, 289] width 143 height 22
select select
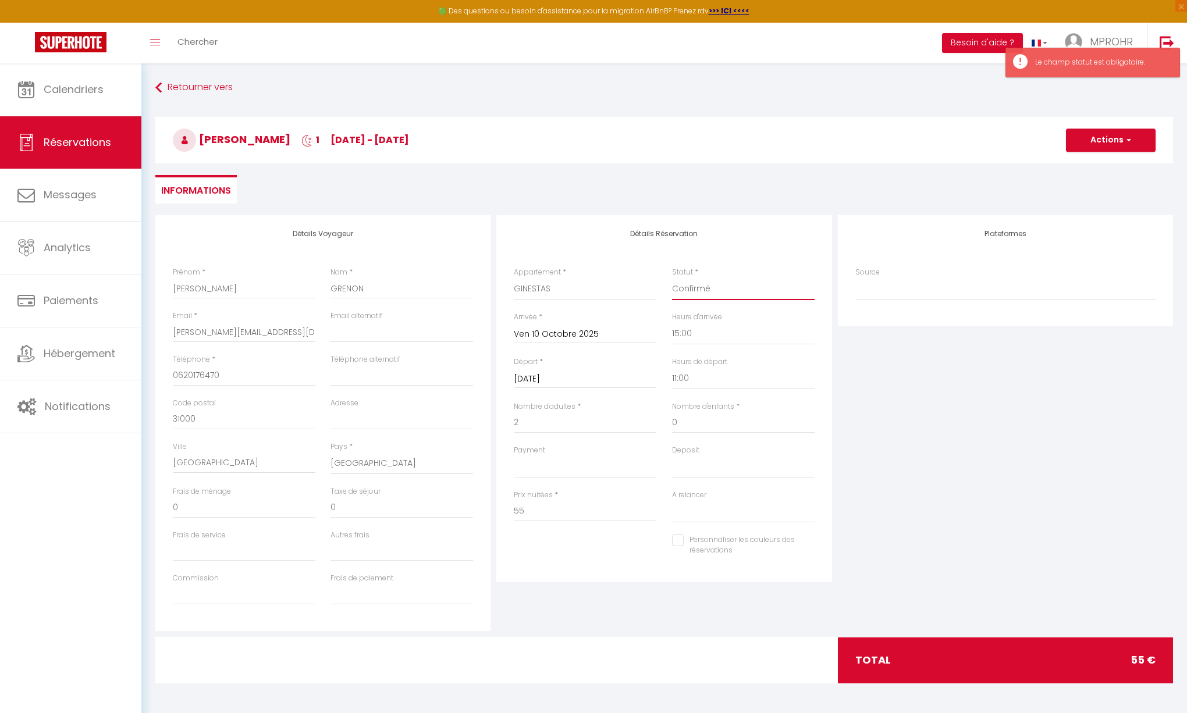
select select
checkbox input "false"
click at [1101, 144] on button "Actions" at bounding box center [1111, 140] width 90 height 23
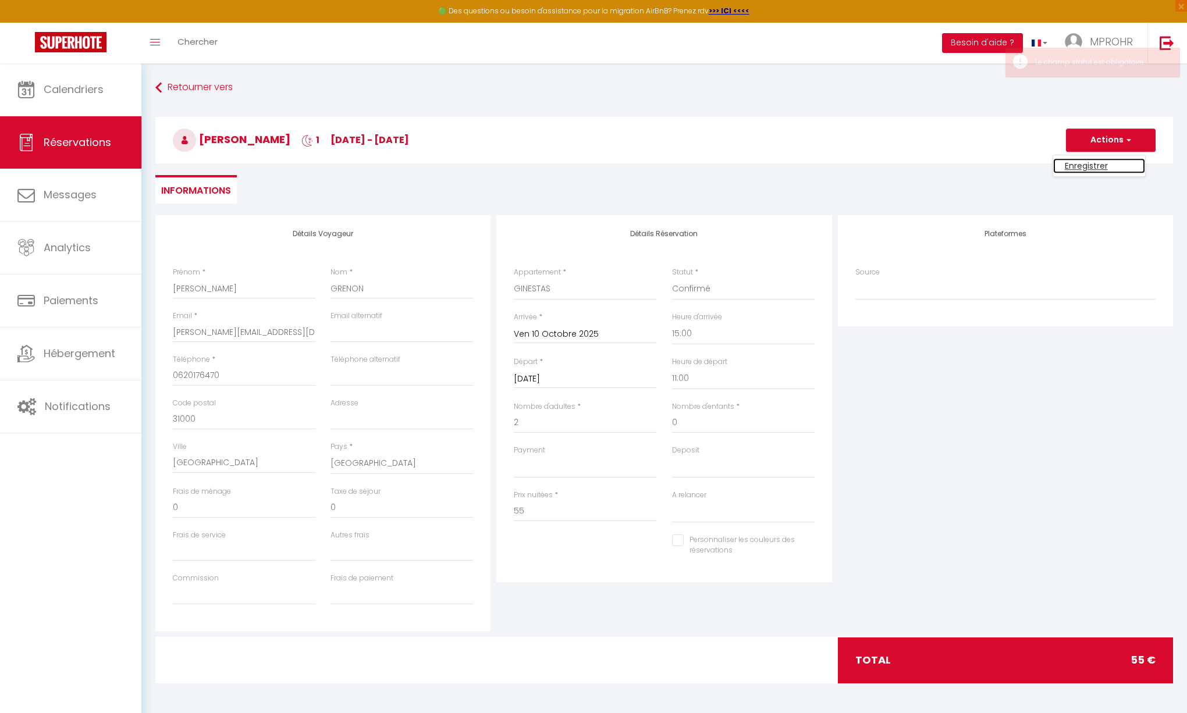
click at [1085, 168] on link "Enregistrer" at bounding box center [1099, 165] width 92 height 15
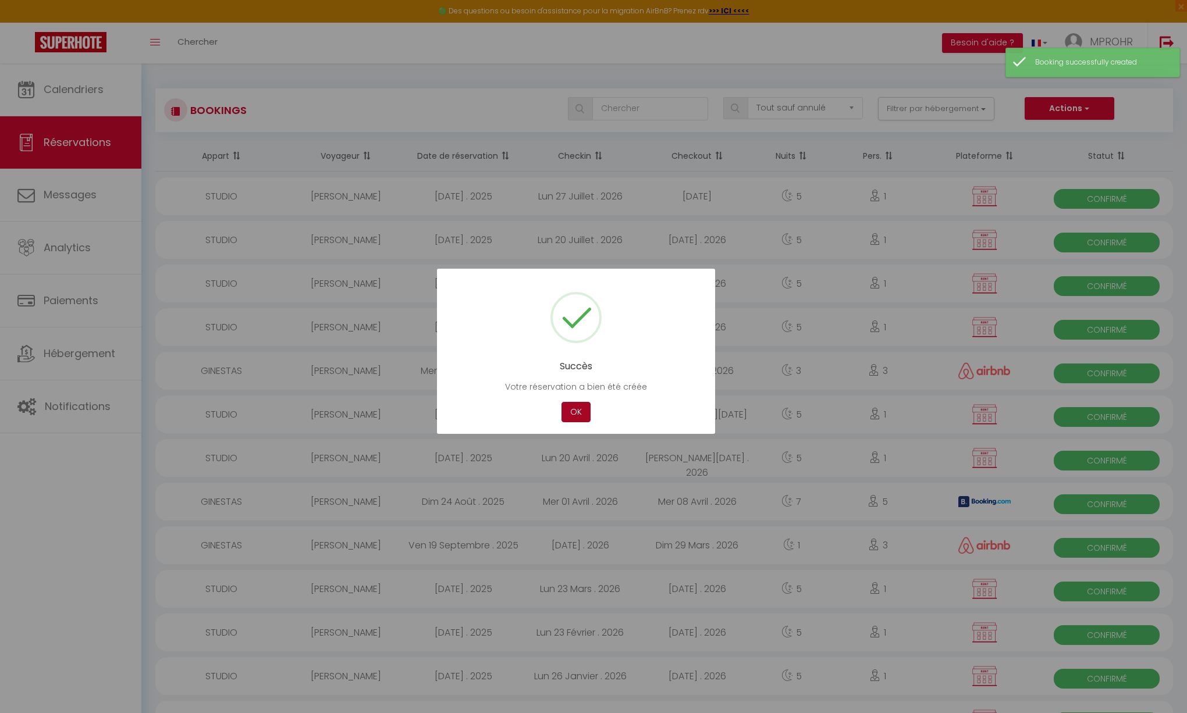
click at [563, 415] on button "OK" at bounding box center [576, 412] width 29 height 20
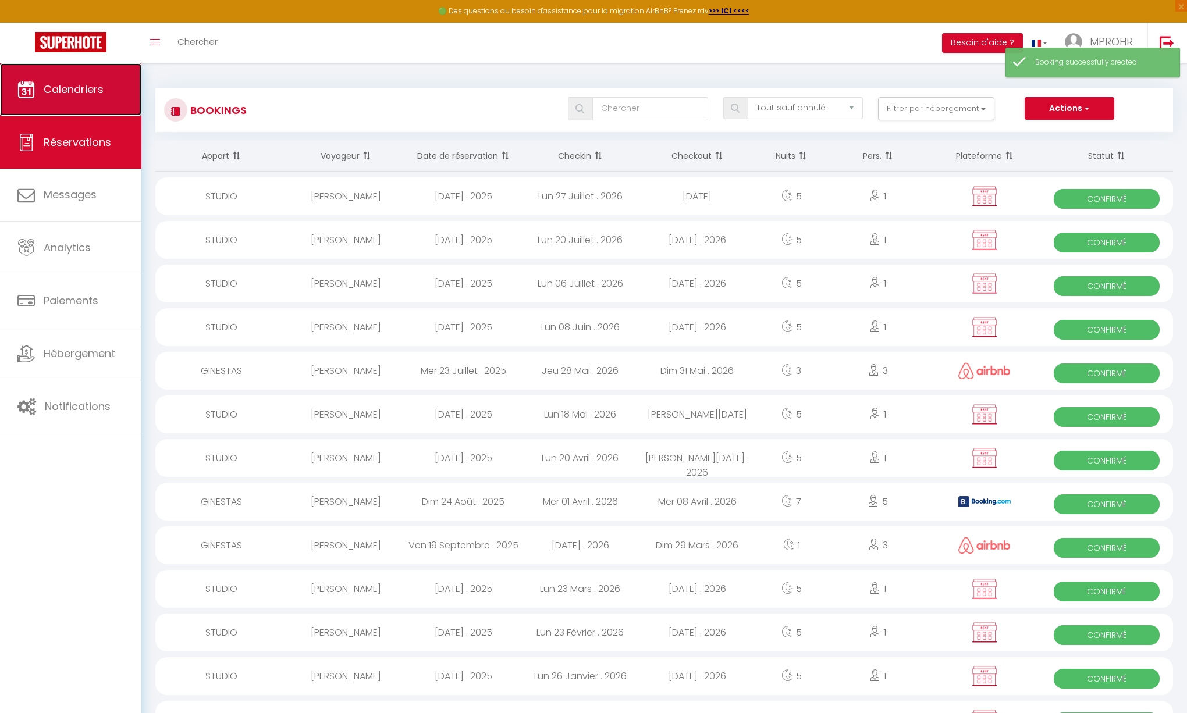
click at [120, 94] on link "Calendriers" at bounding box center [70, 89] width 141 height 52
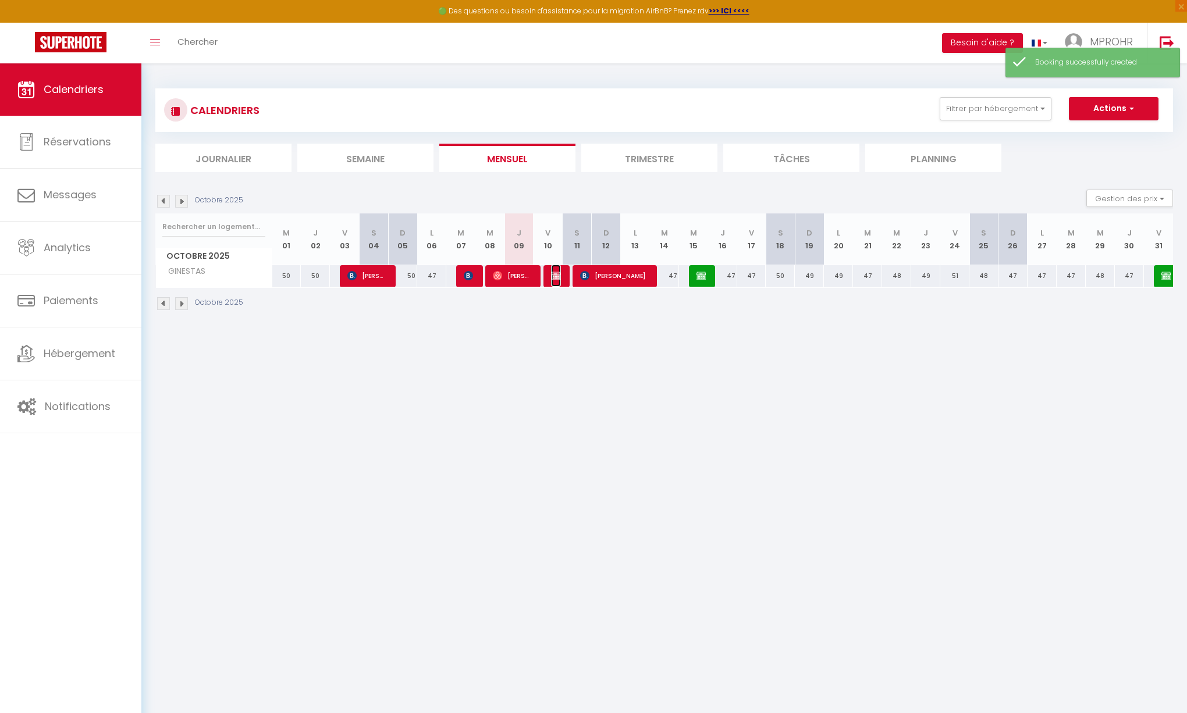
click at [559, 275] on img at bounding box center [555, 275] width 9 height 9
select select "OK"
select select "KO"
select select "0"
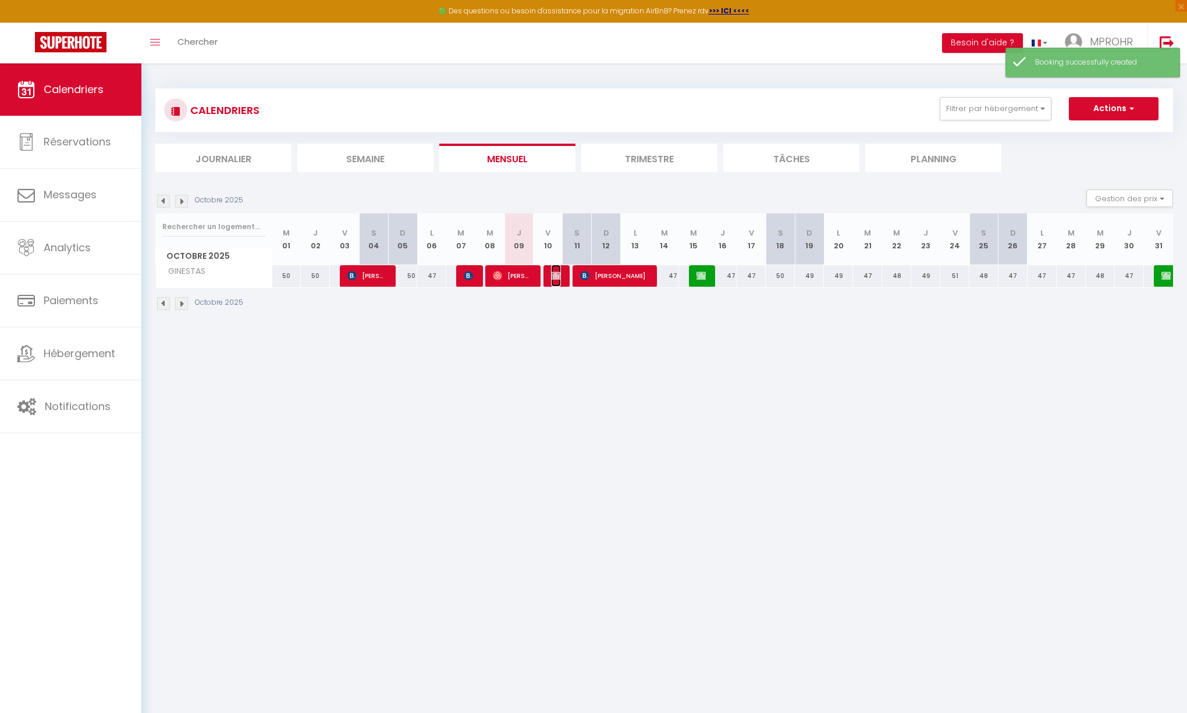
select select "1"
select select
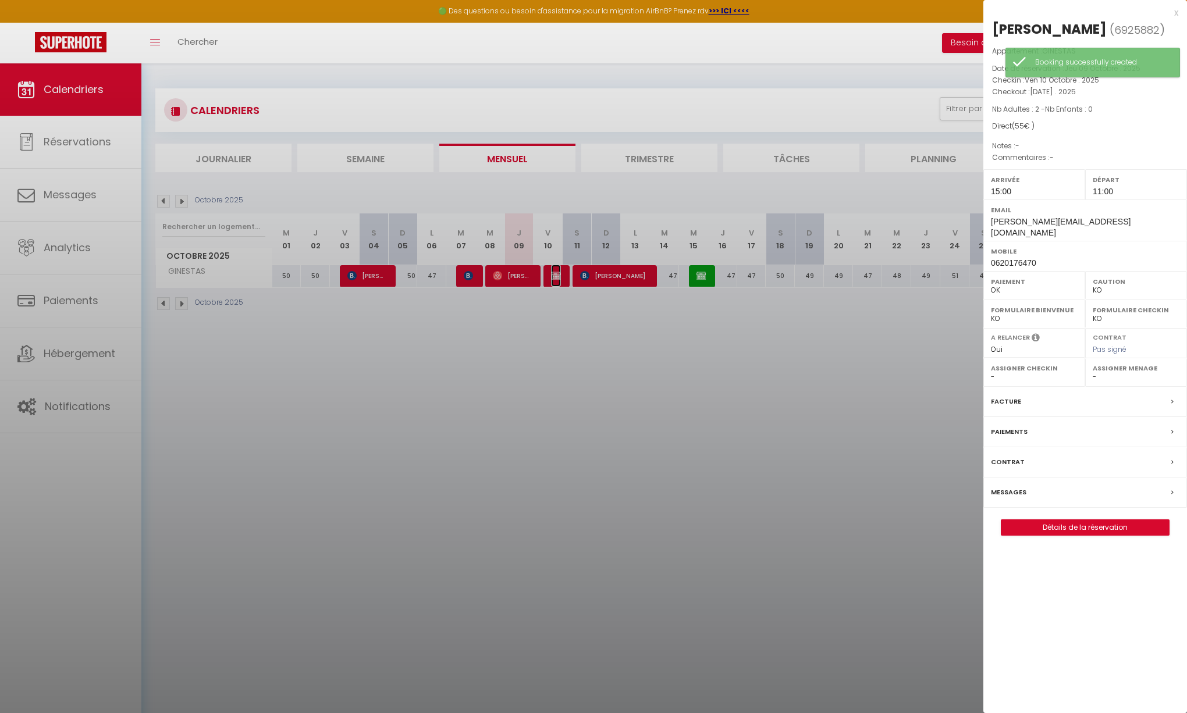
select select "51000"
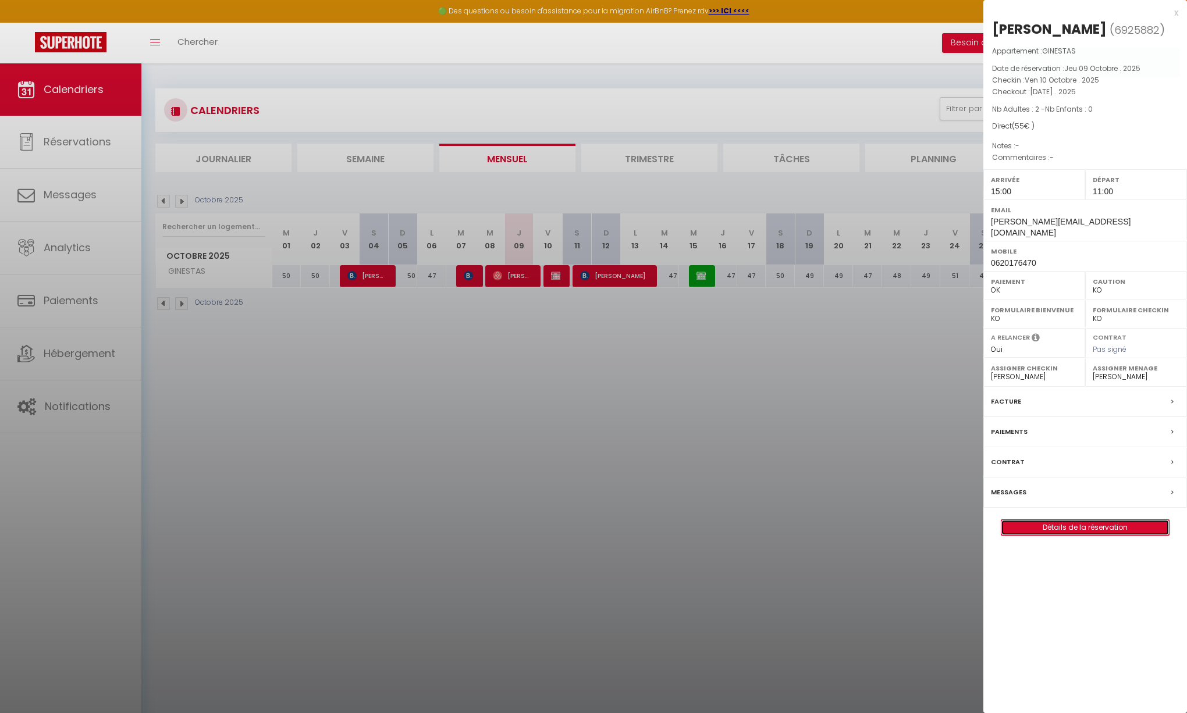
click at [1127, 530] on link "Détails de la réservation" at bounding box center [1085, 527] width 168 height 15
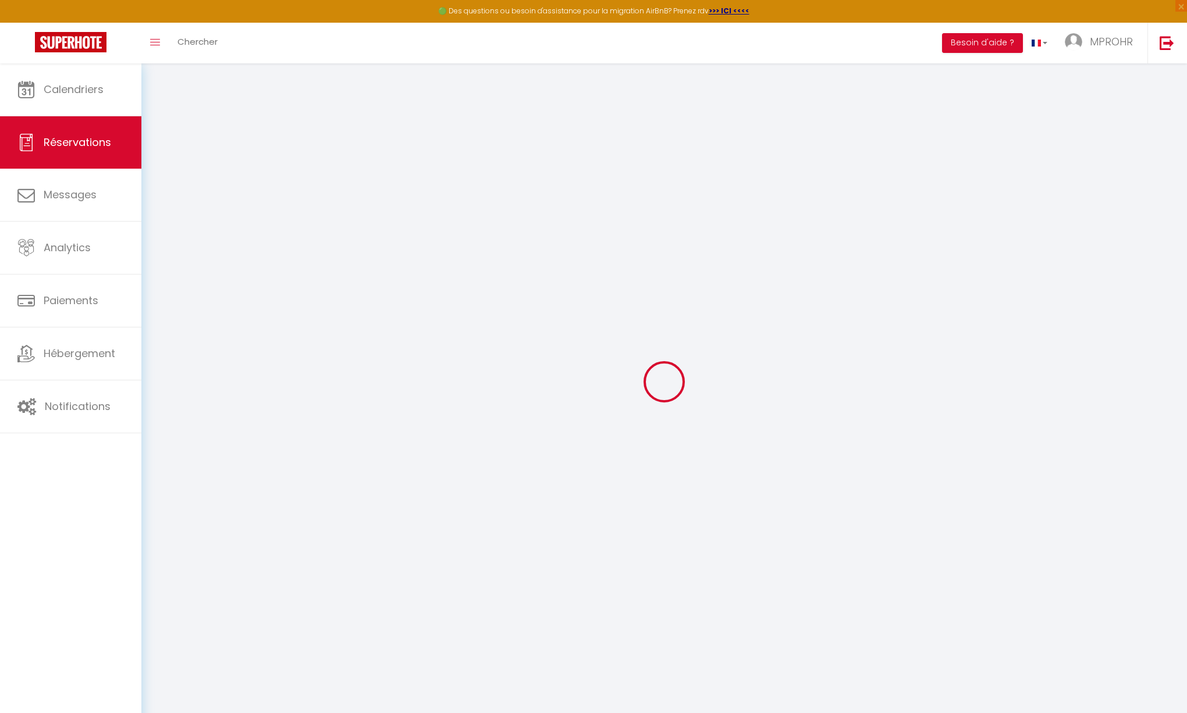
type input "Emmanuel"
type input "GRENON"
type input "e.grenon@orange.fr"
type input "0620176470"
type input "31000"
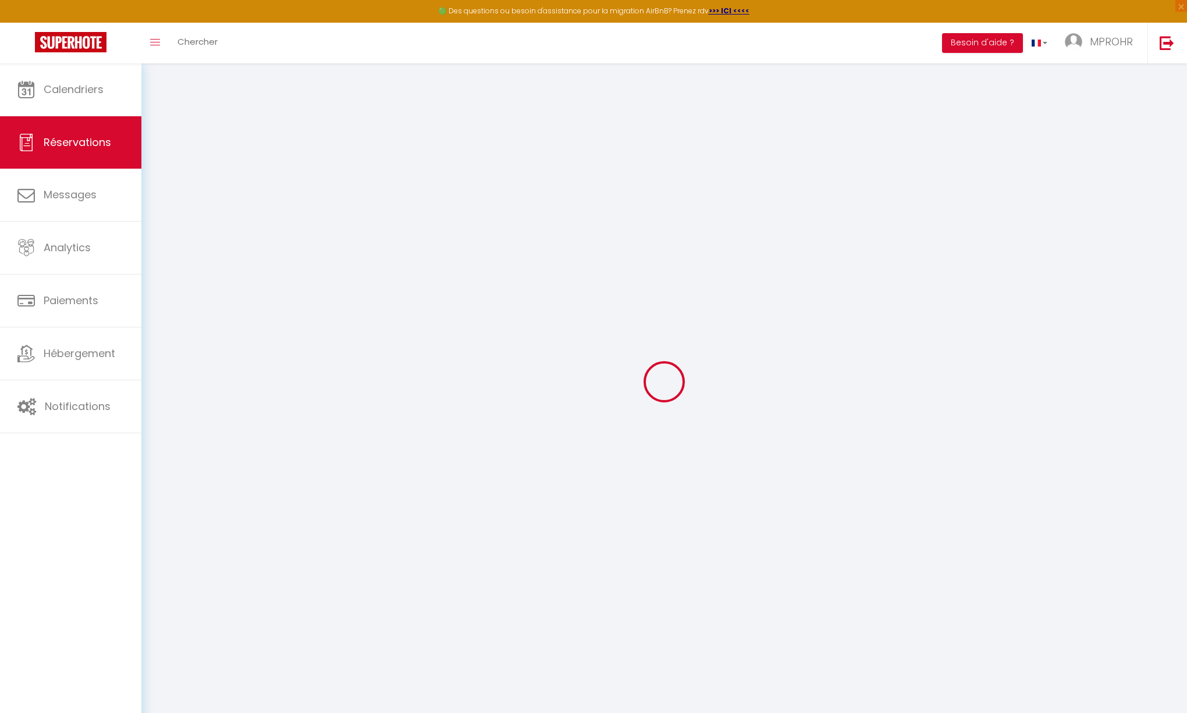
type input "Toulouse"
select select "FR"
select select "67202"
select select "1"
type input "Ven 10 Octobre 2025"
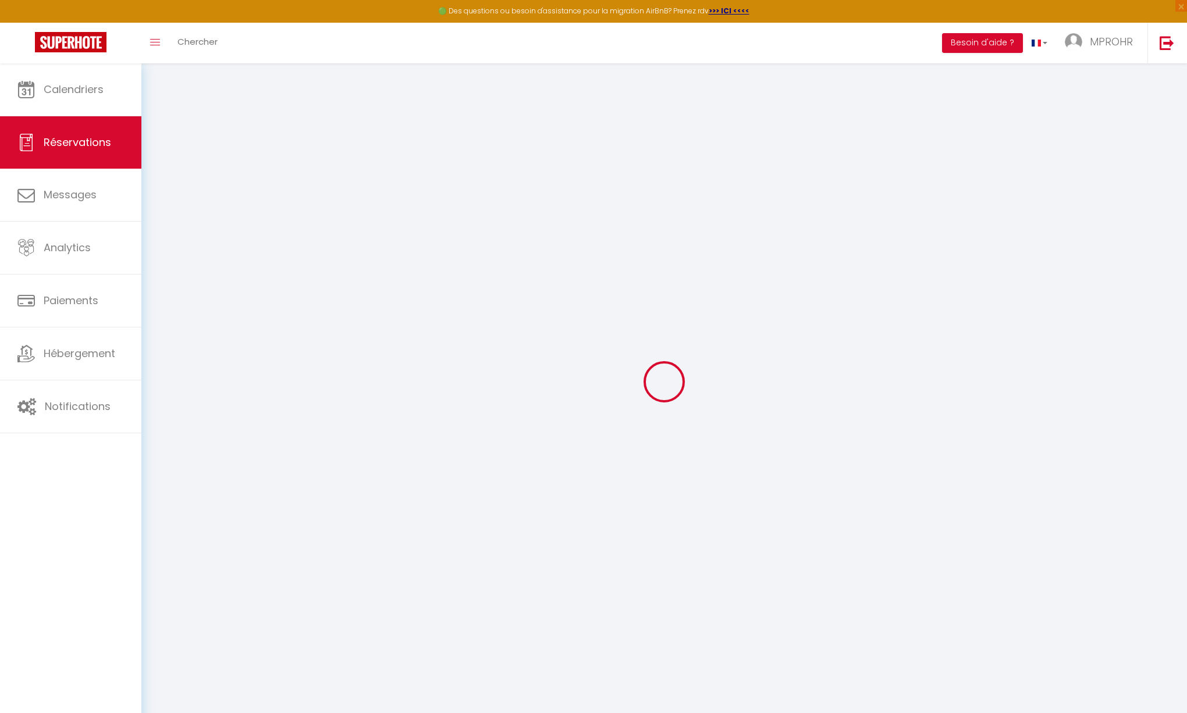
select select
type input "Sam 11 Octobre 2025"
select select
type input "2"
select select "12"
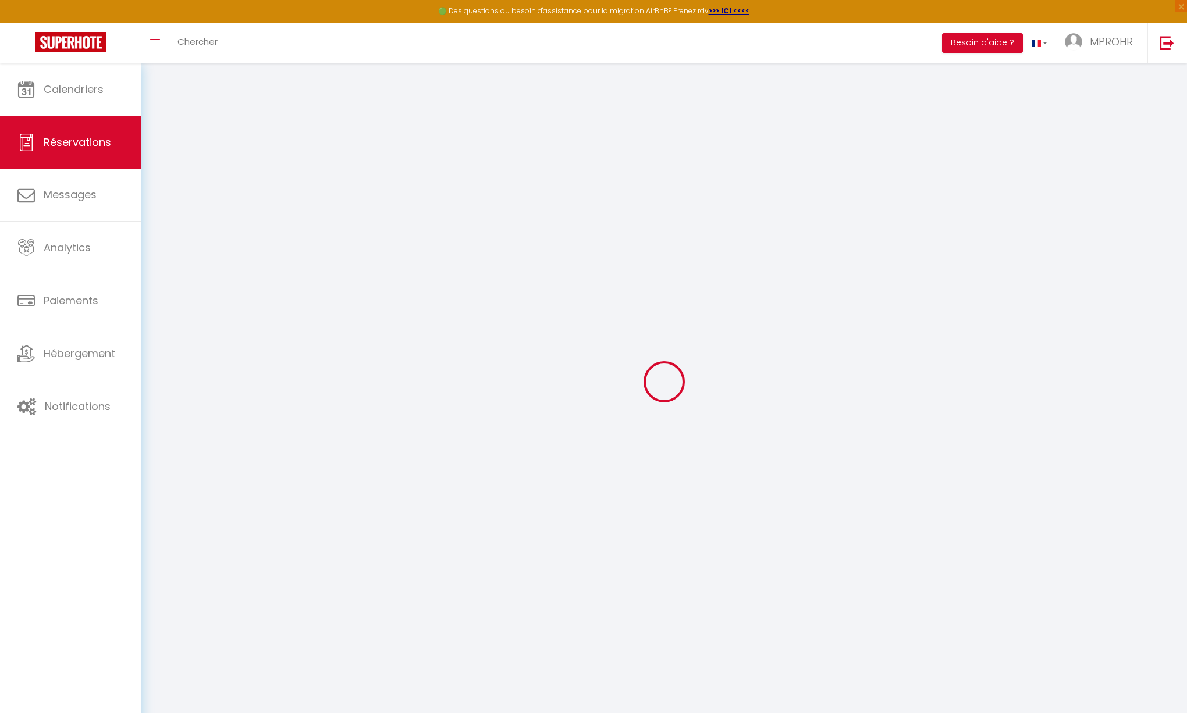
select select
type input "55"
checkbox input "false"
type input "0"
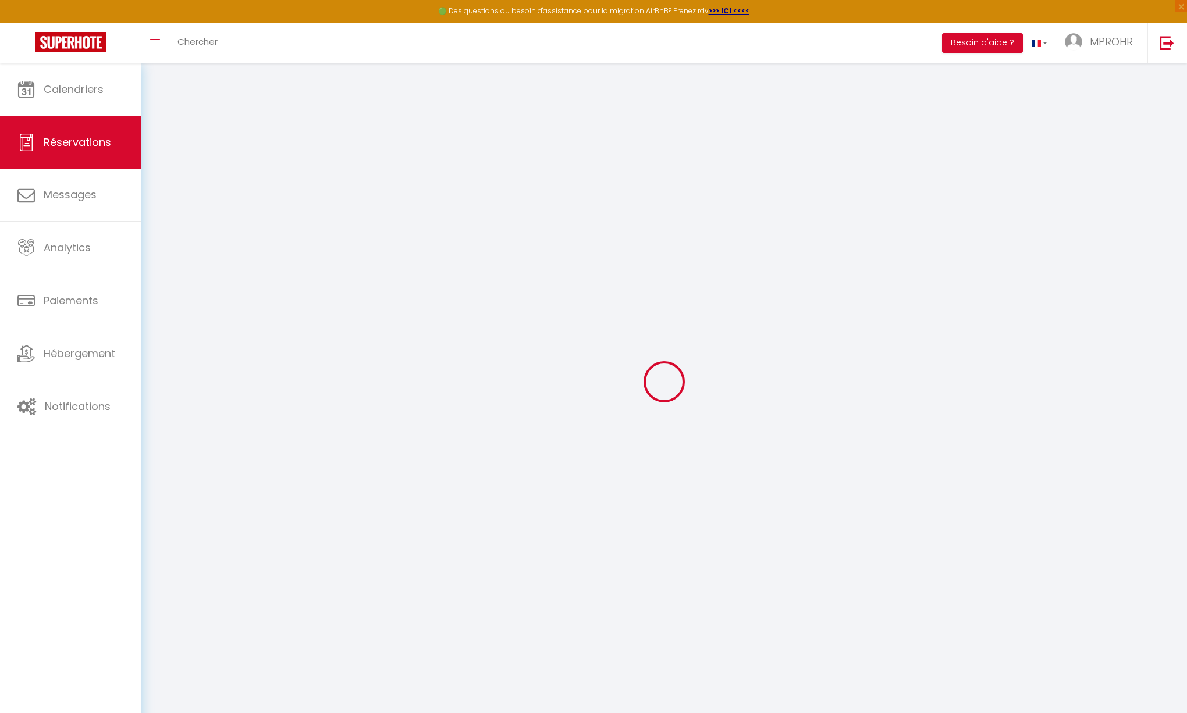
type input "0"
select select
select select "14"
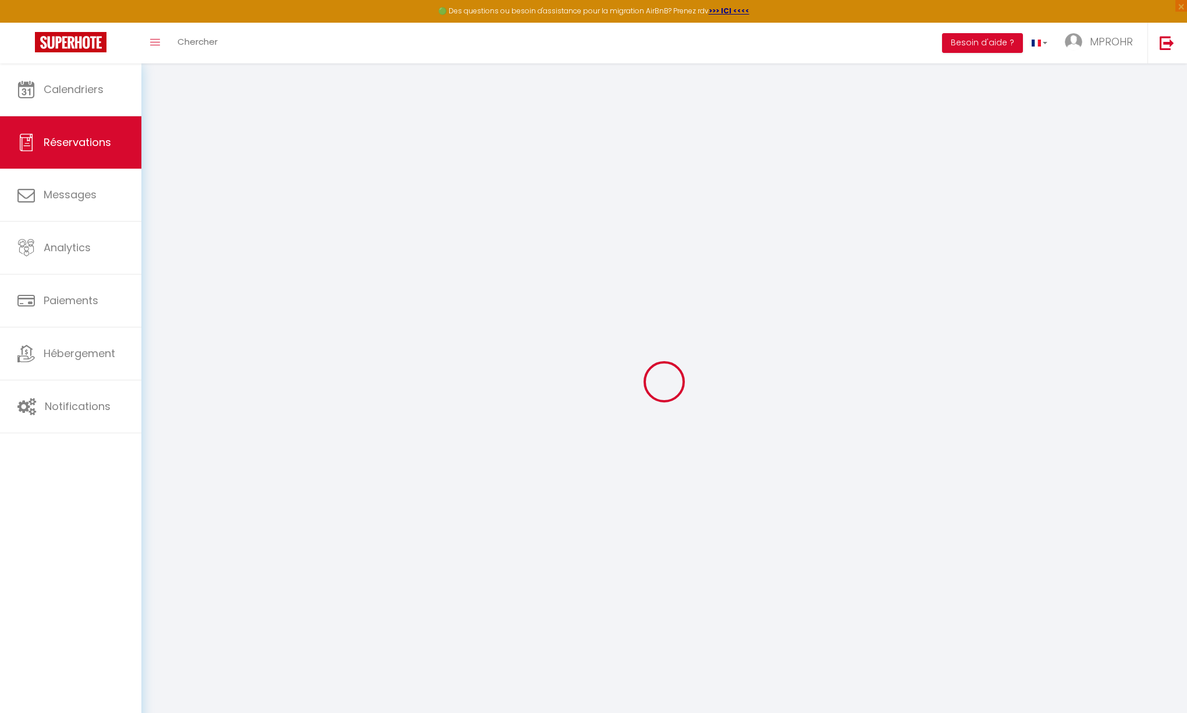
checkbox input "false"
select select
checkbox input "false"
select select
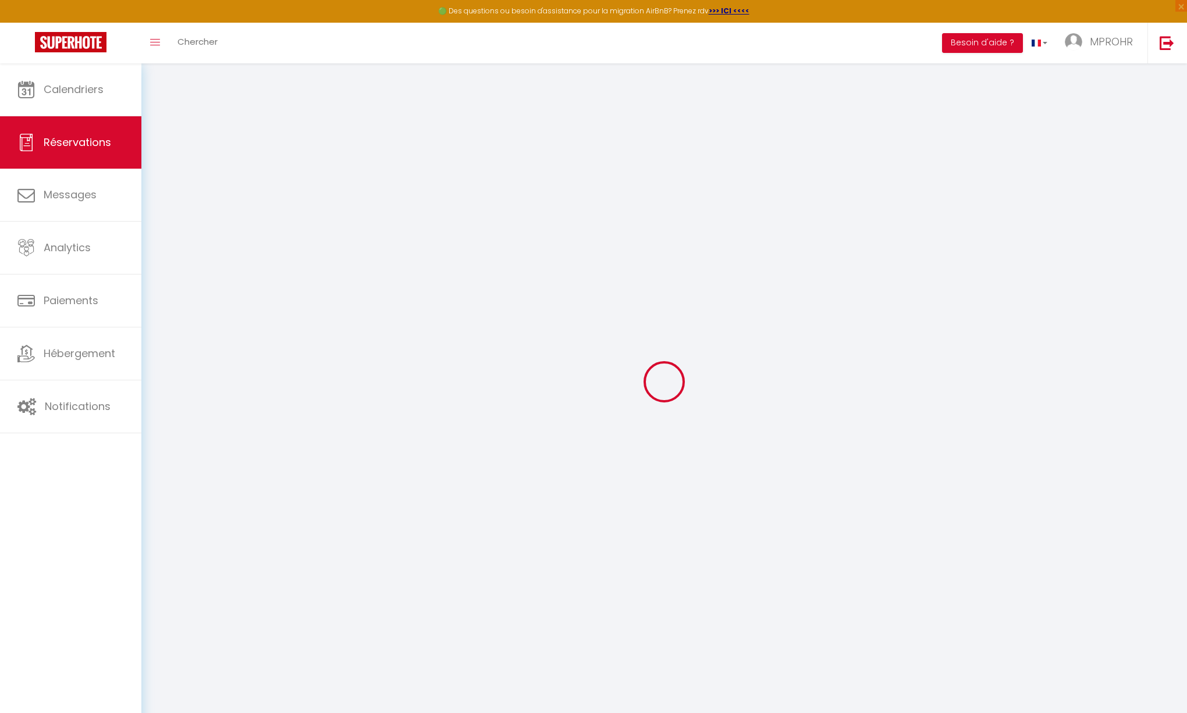
select select
checkbox input "false"
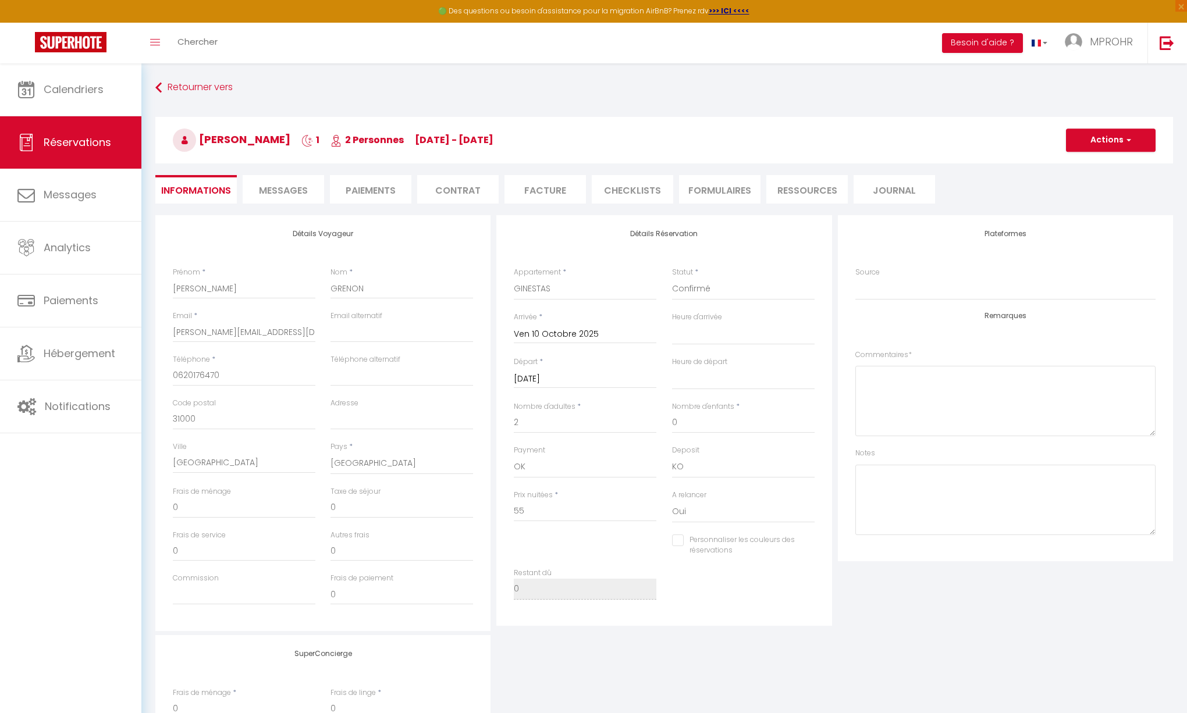
select select
checkbox input "false"
select select "15:00"
select select "11:00"
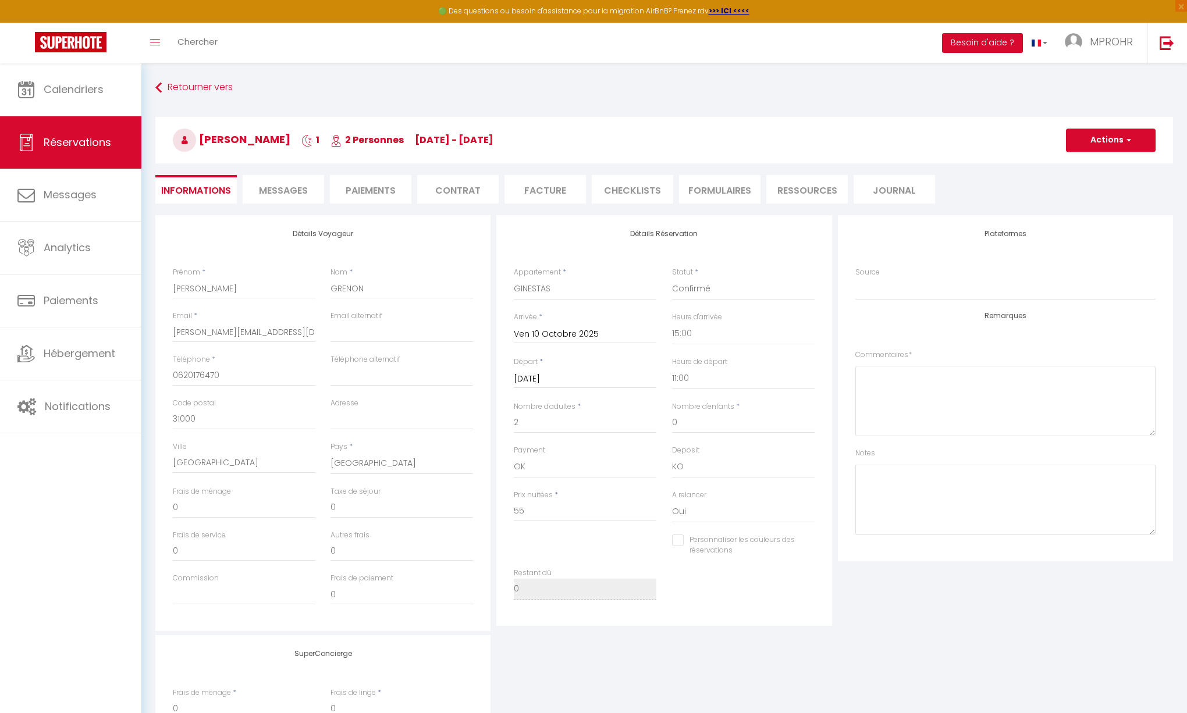
click at [675, 545] on input "Personnaliser les couleurs des réservations" at bounding box center [736, 541] width 128 height 12
checkbox input "true"
click at [807, 545] on span at bounding box center [809, 543] width 9 height 9
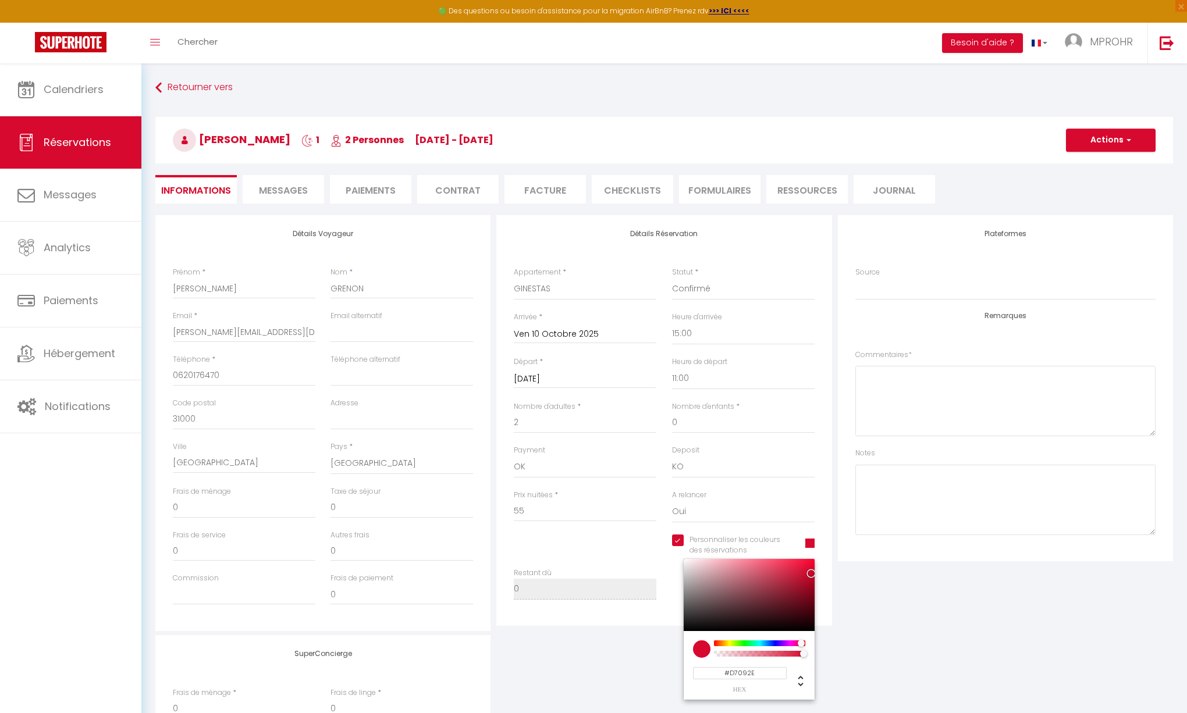
click at [756, 675] on input "#D7092E" at bounding box center [740, 673] width 94 height 12
type input "#05A014"
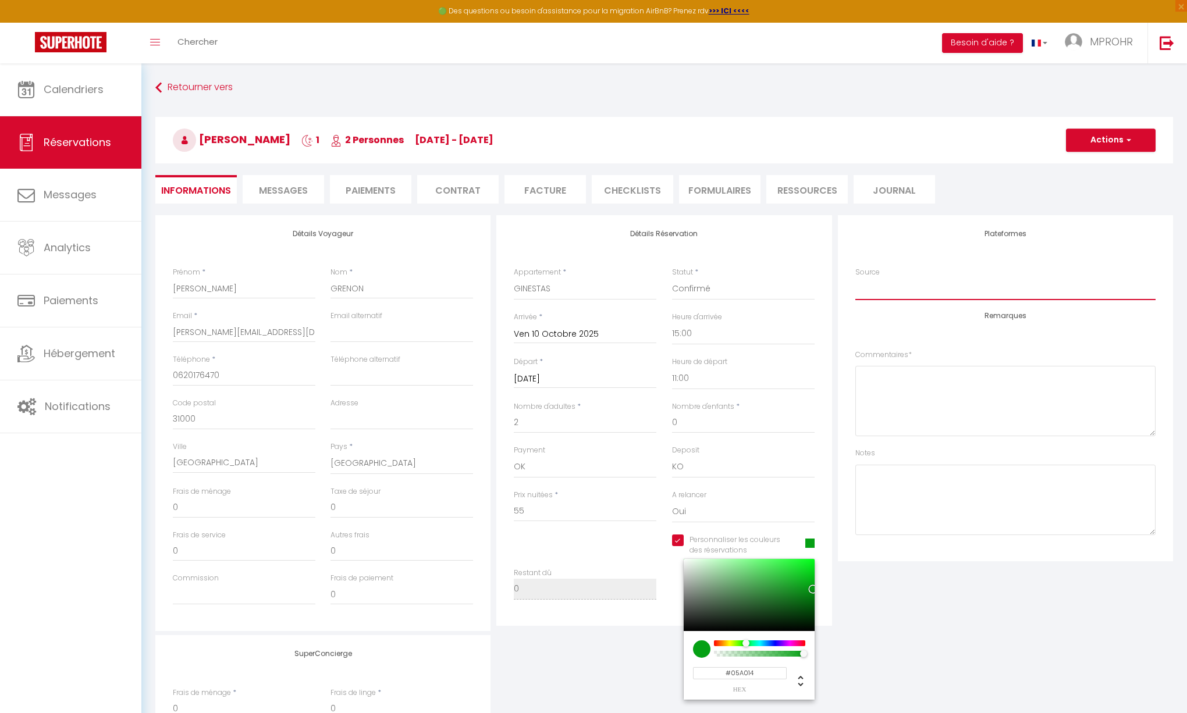
select select "54"
click at [1104, 141] on button "Actions" at bounding box center [1111, 140] width 90 height 23
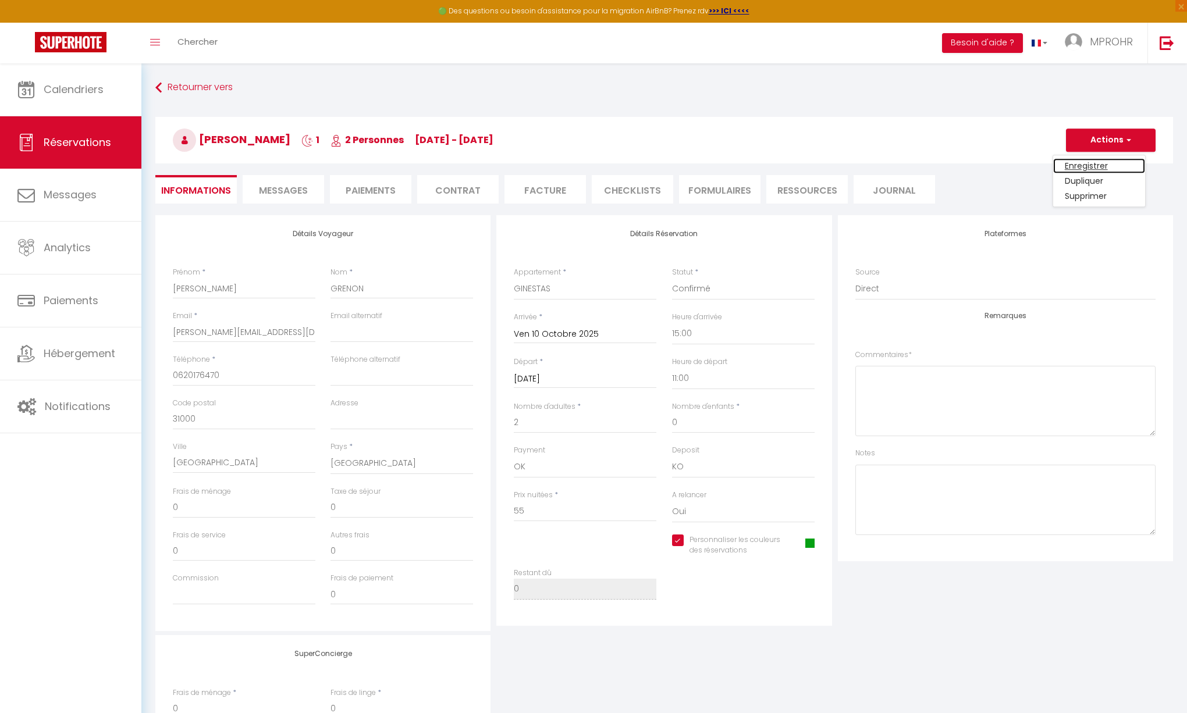
click at [1099, 164] on link "Enregistrer" at bounding box center [1099, 165] width 92 height 15
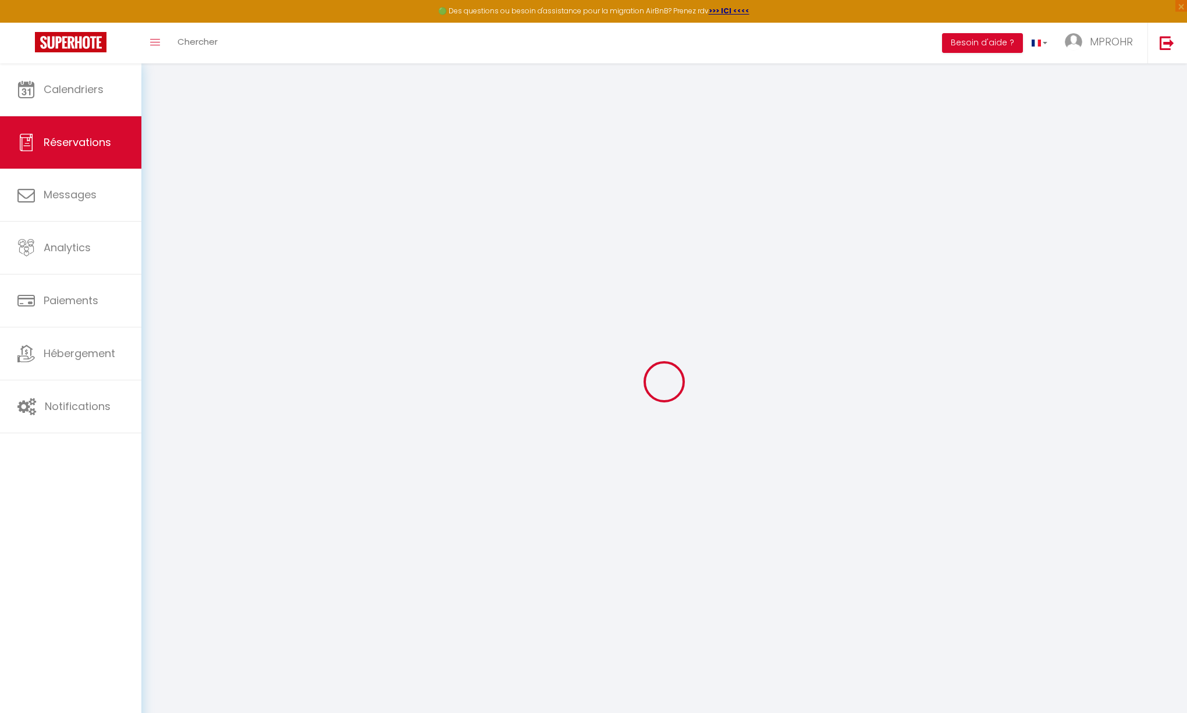
select select "not_cancelled"
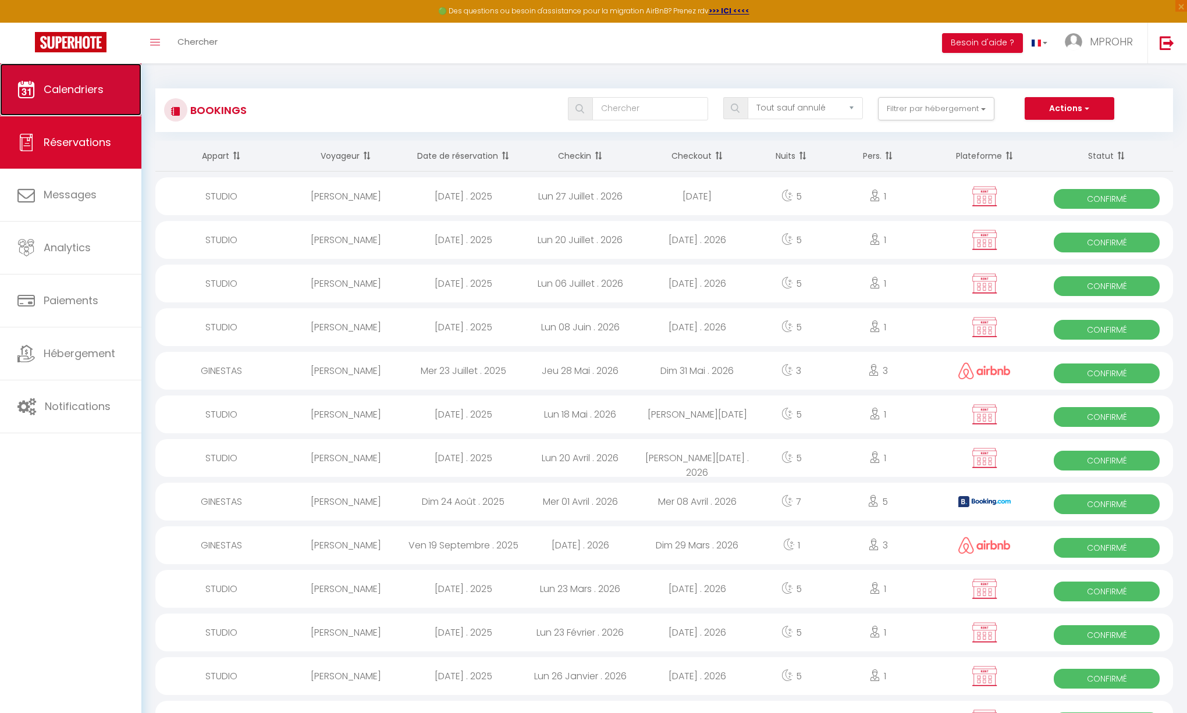
click at [65, 87] on span "Calendriers" at bounding box center [74, 89] width 60 height 15
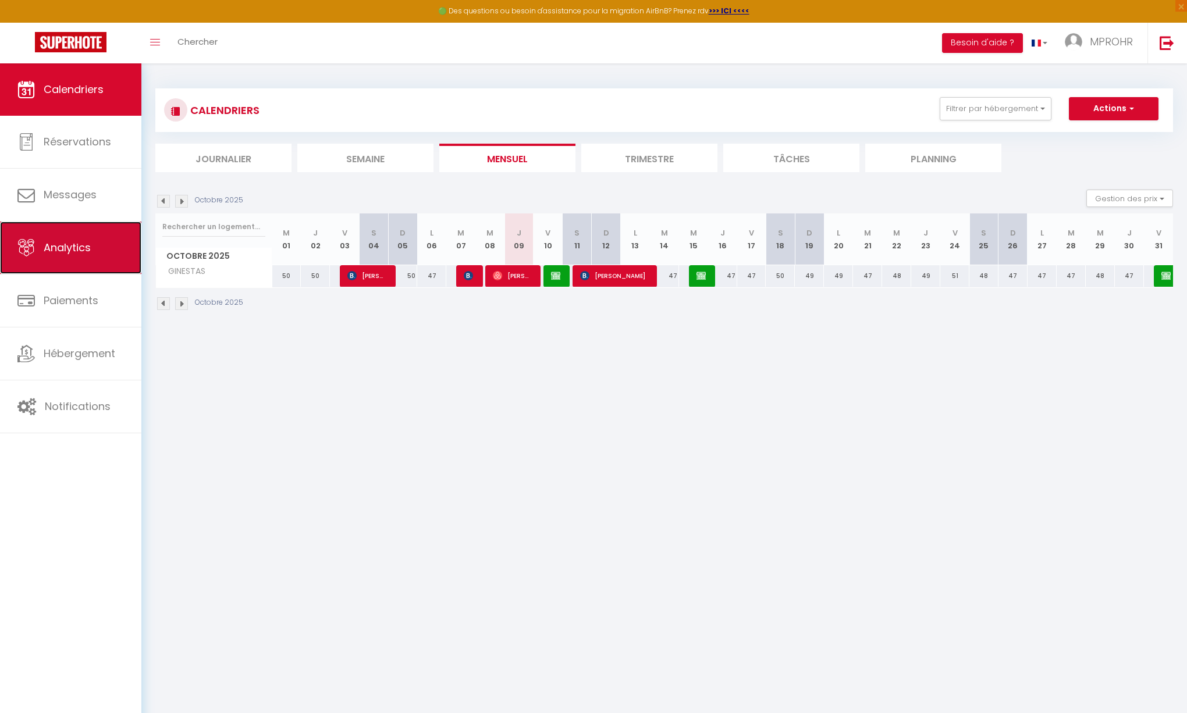
click at [93, 262] on link "Analytics" at bounding box center [70, 248] width 141 height 52
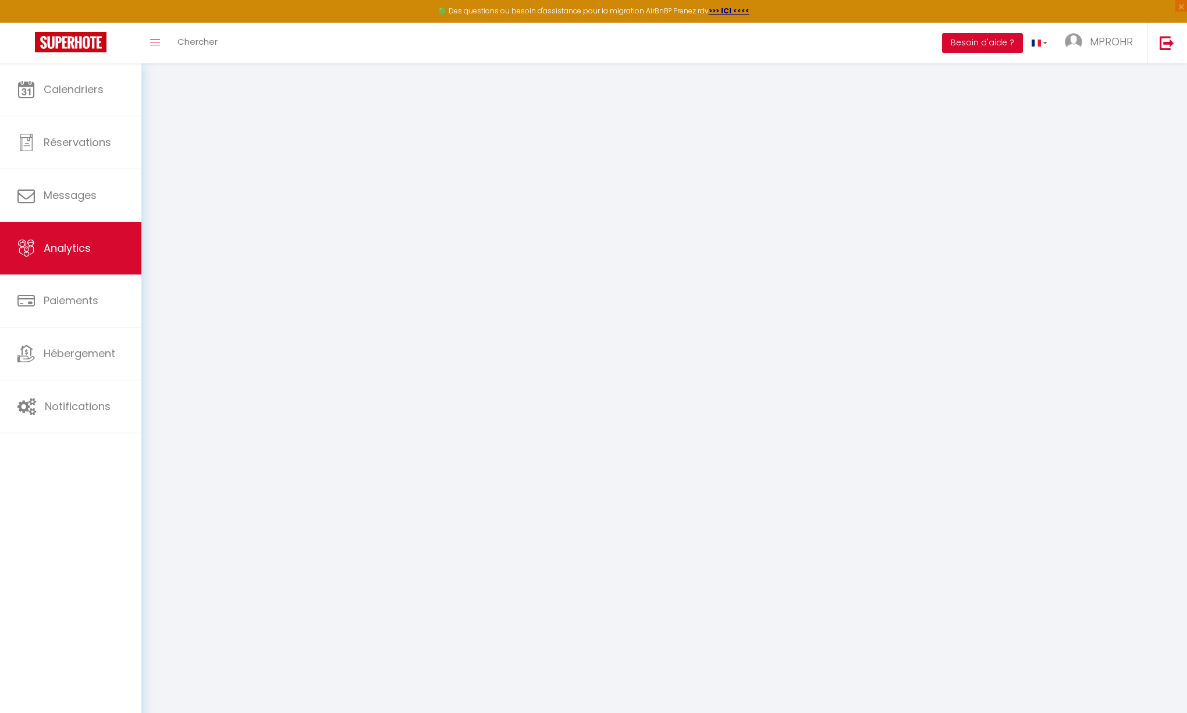
select select "2025"
select select "10"
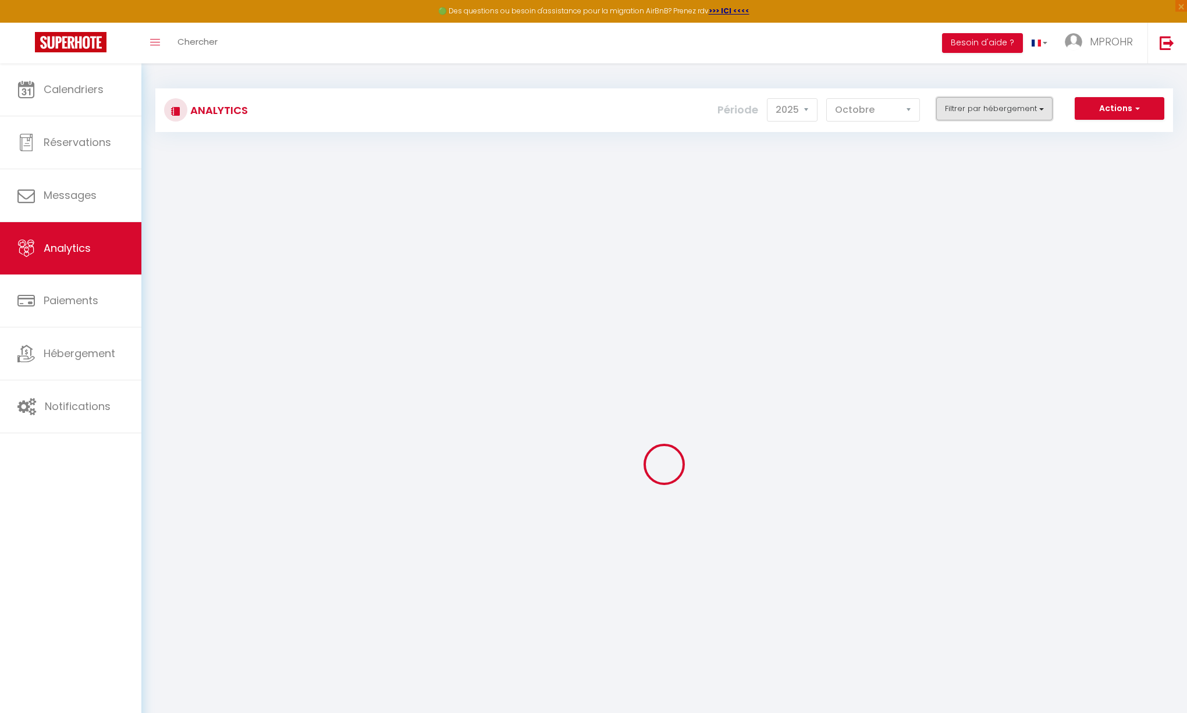
click at [976, 106] on button "Filtrer par hébergement" at bounding box center [994, 108] width 116 height 23
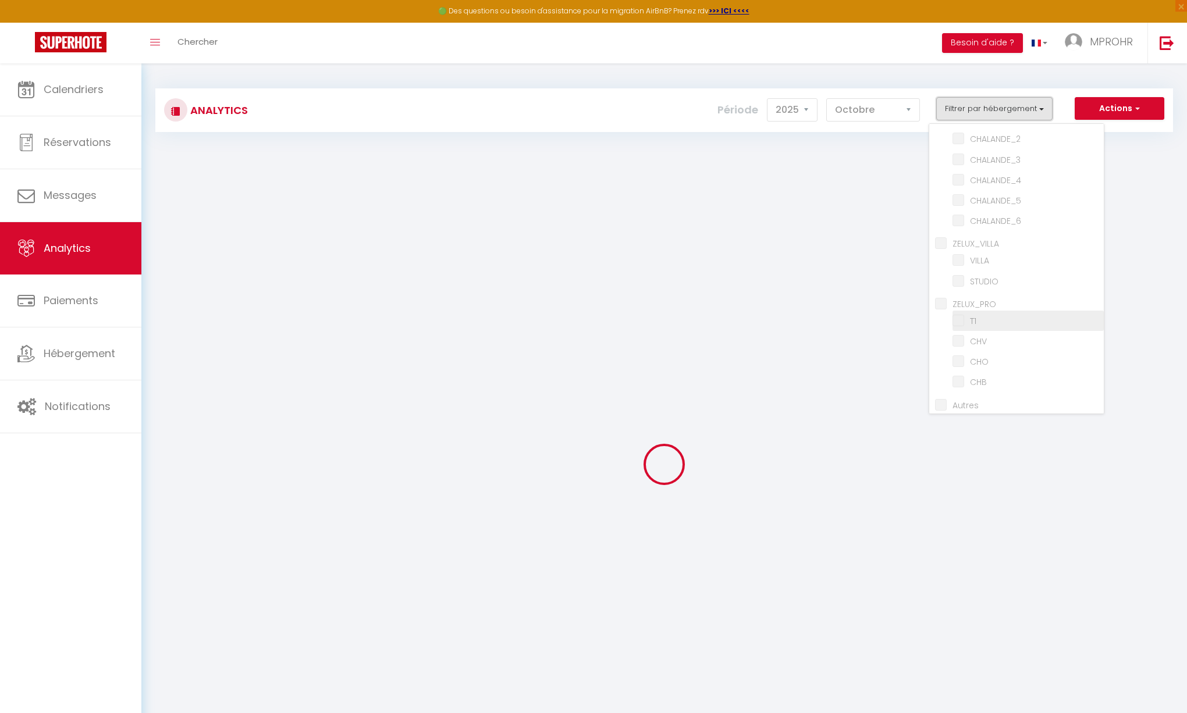
scroll to position [56, 0]
checkbox input "false"
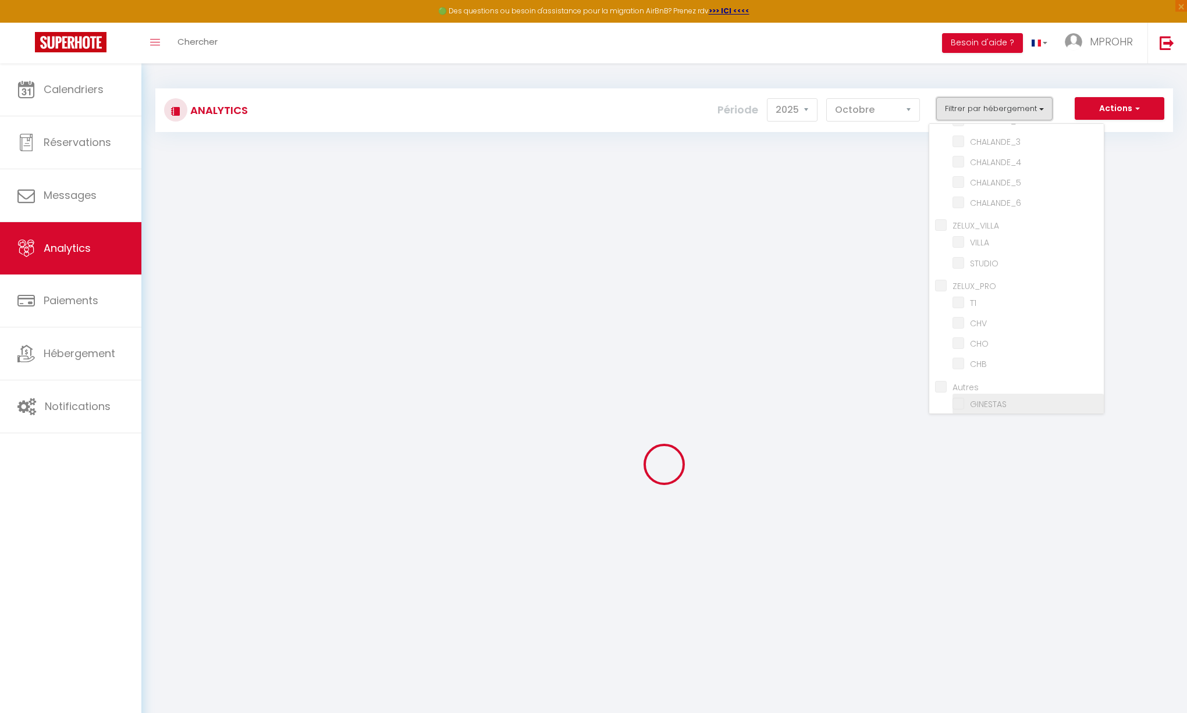
checkbox input "false"
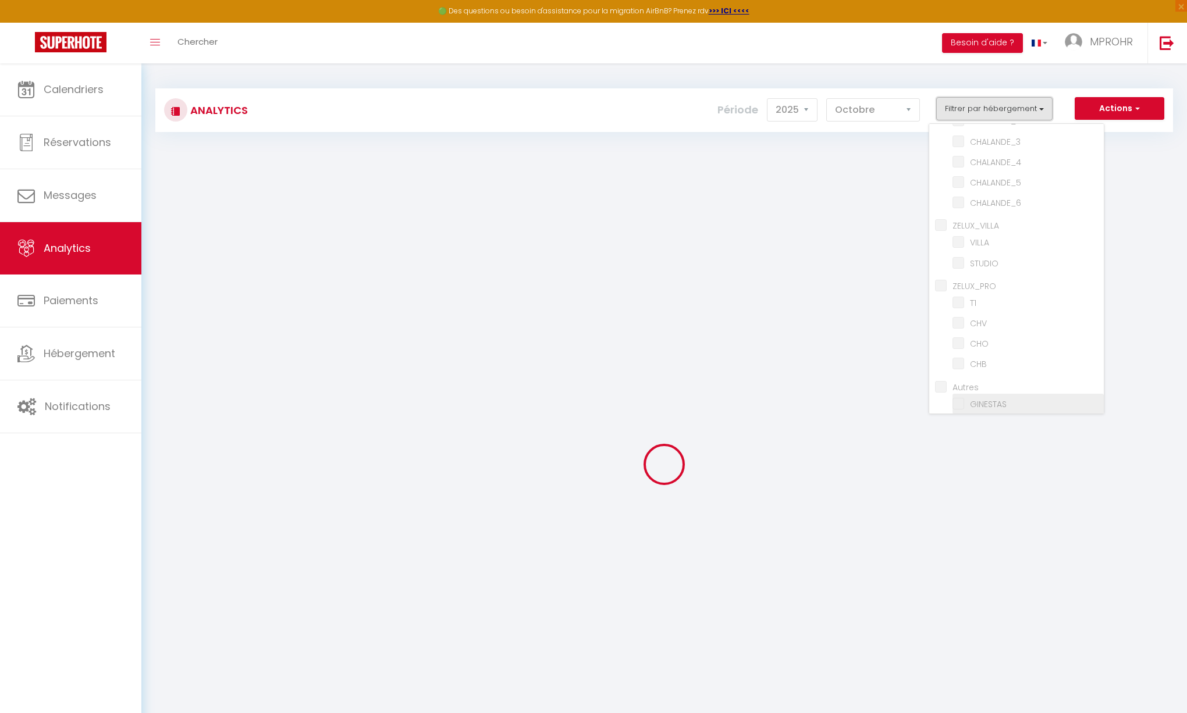
checkbox input "false"
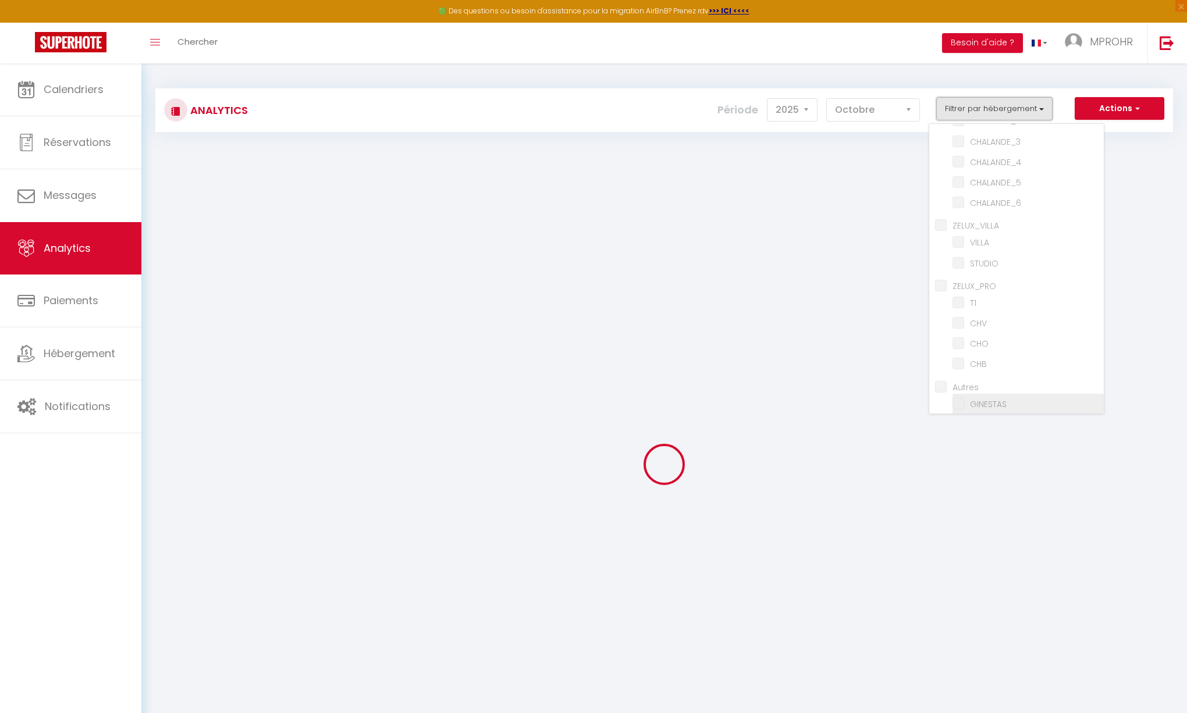
checkbox input "false"
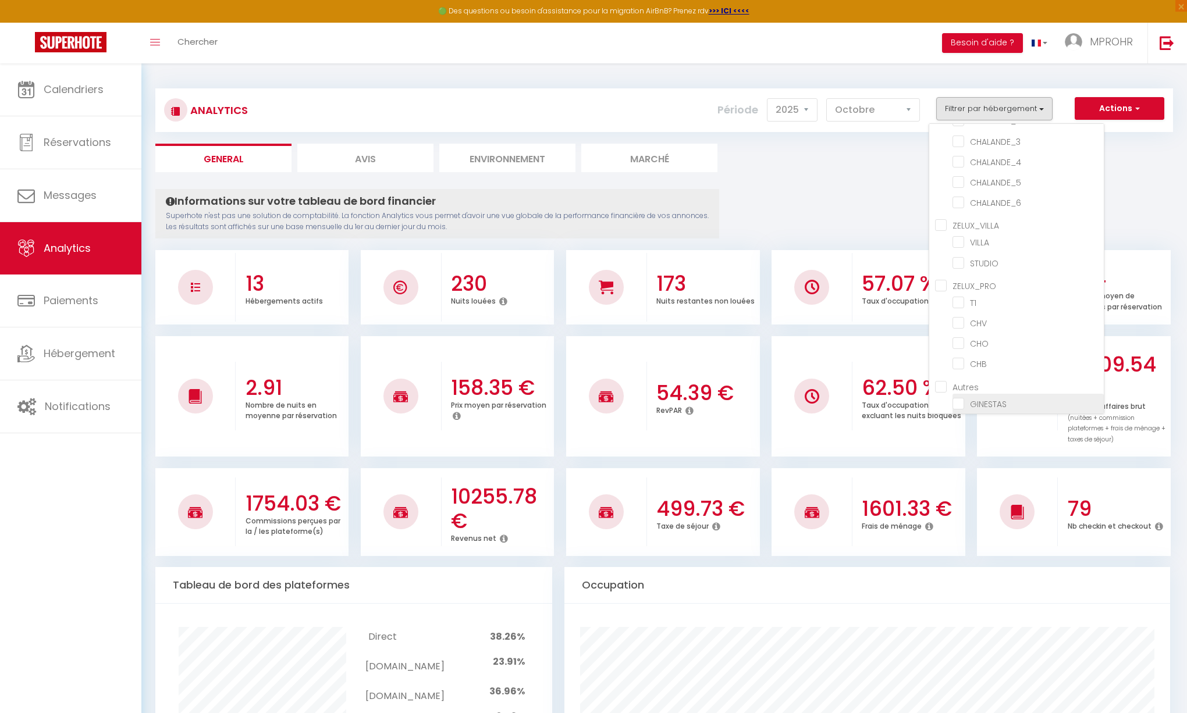
click at [986, 397] on input "checkbox" at bounding box center [1028, 403] width 151 height 12
checkbox input "true"
checkbox input "false"
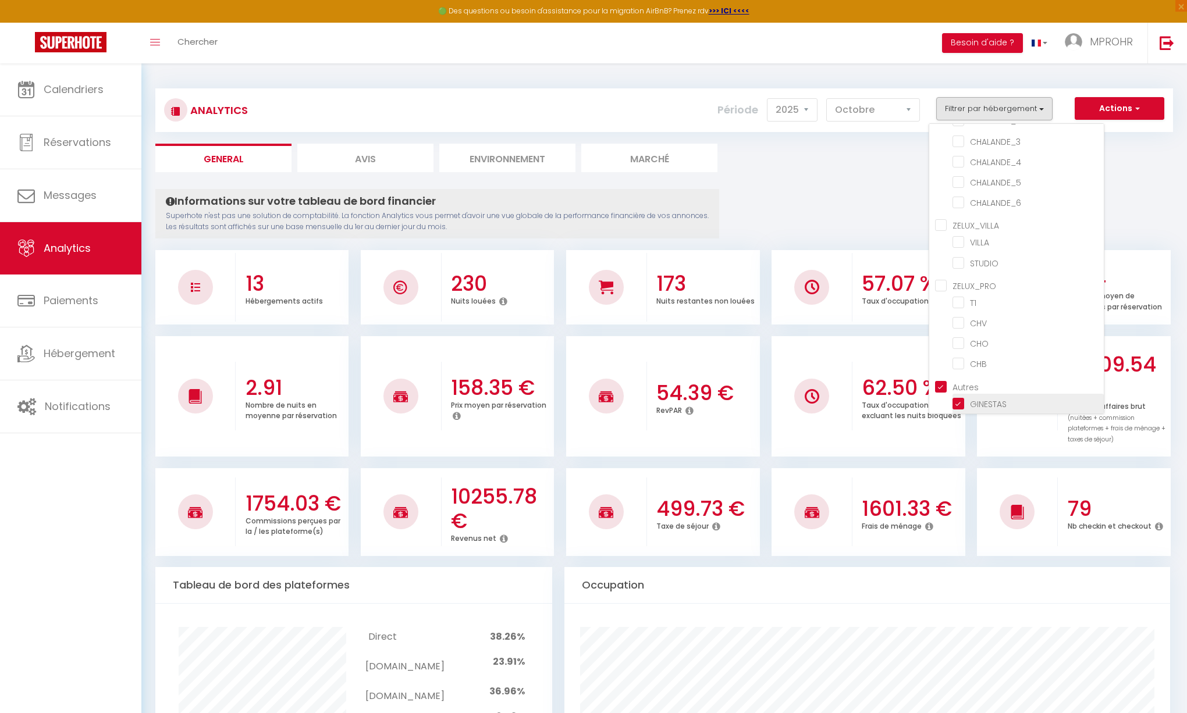
checkbox input "false"
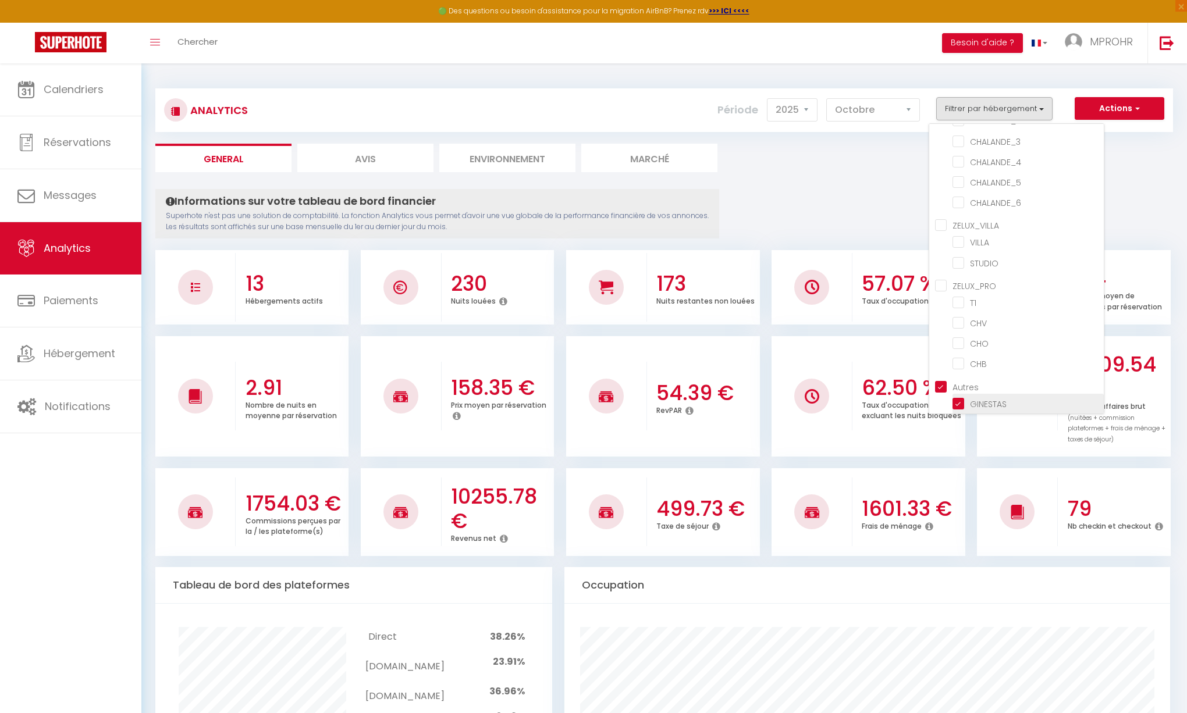
checkbox input "false"
checkbox input "true"
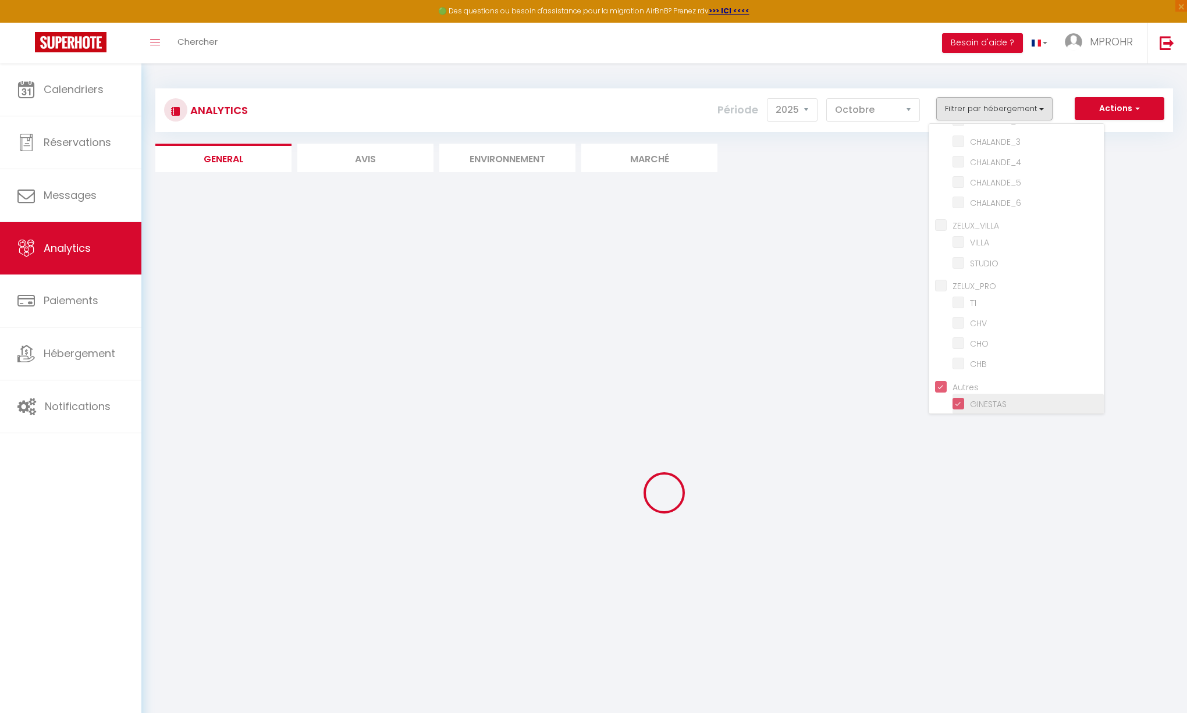
checkbox input "false"
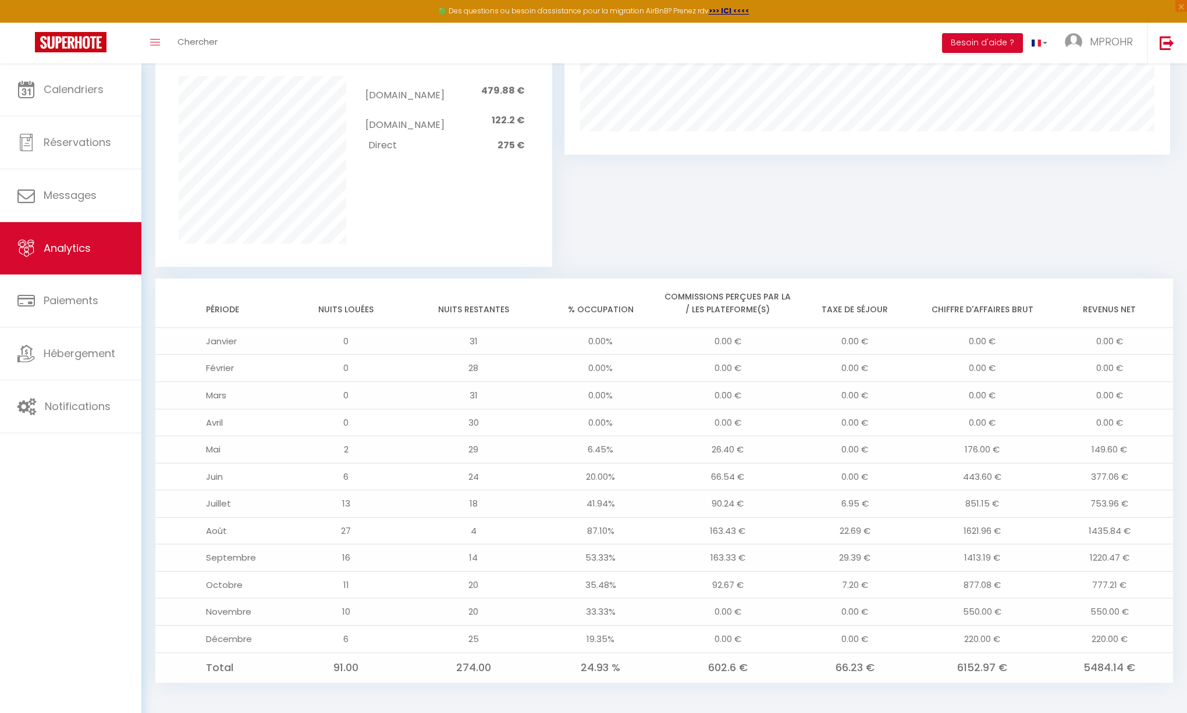
scroll to position [733, 0]
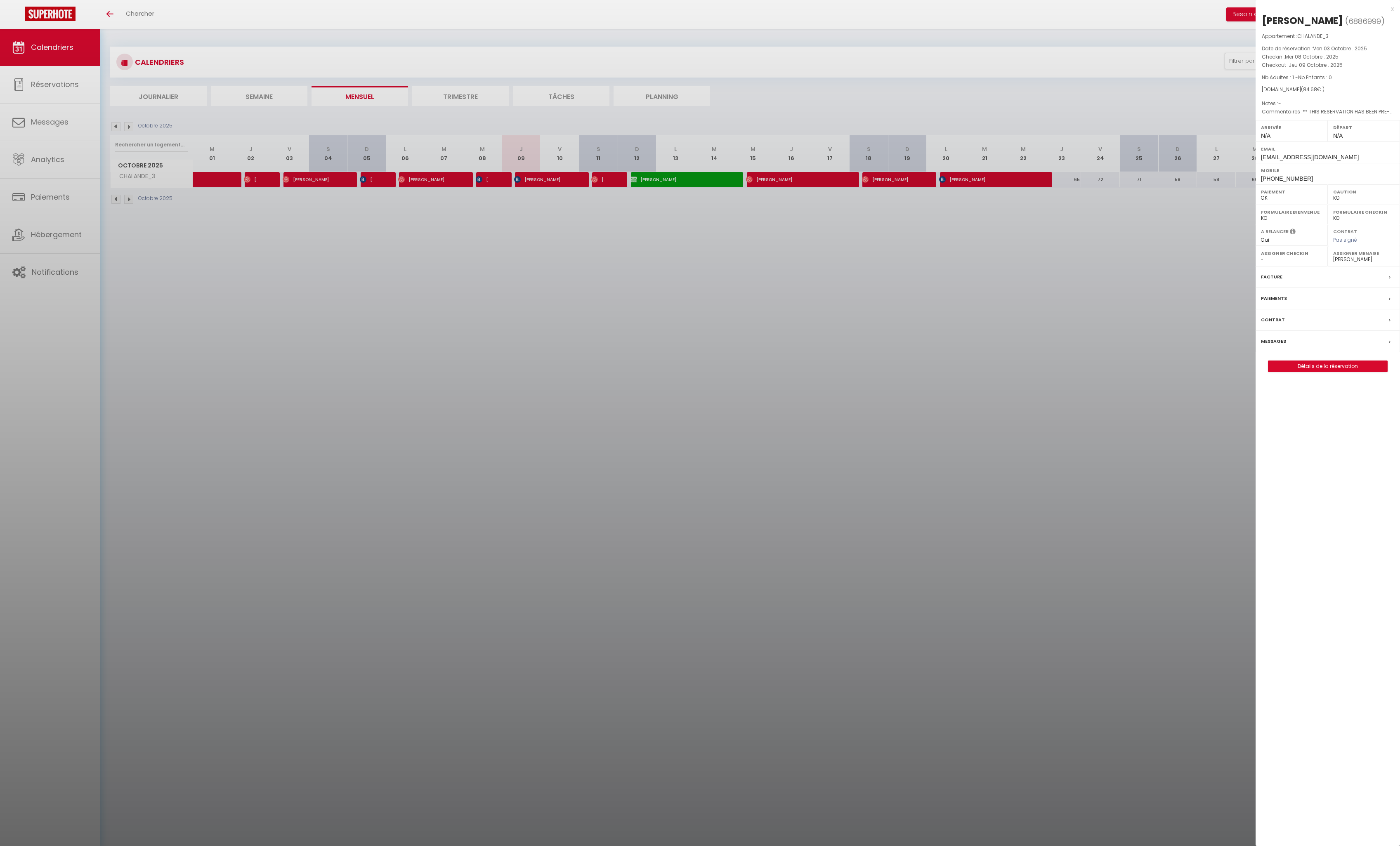
select select "KO"
select select "0"
select select "38661"
